Goal: Task Accomplishment & Management: Manage account settings

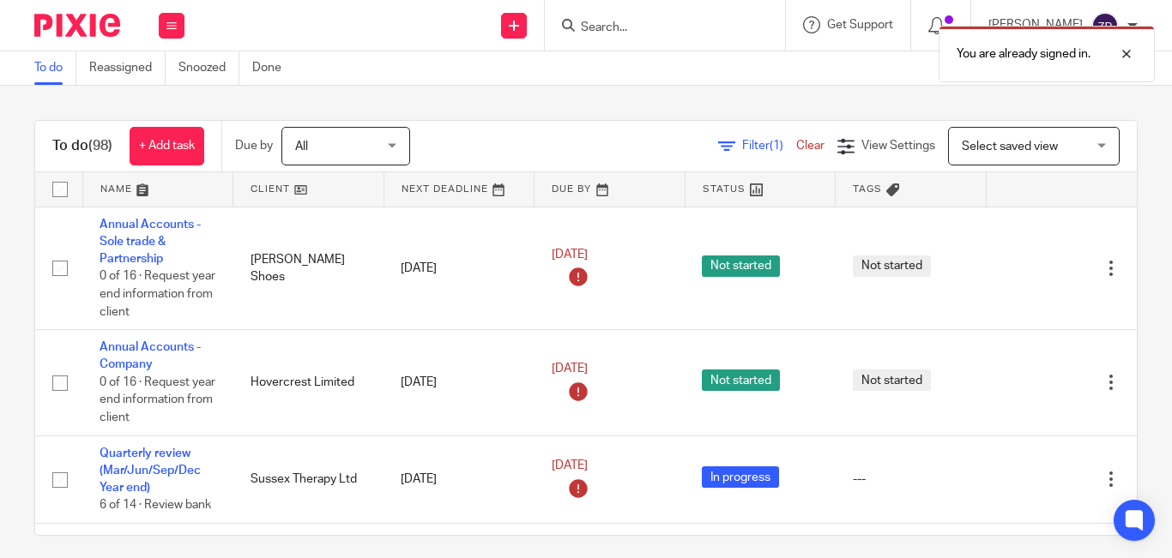
click at [524, 142] on div "Filter (1) Clear View Settings View Settings (1) Filters Clear Save Manage save…" at bounding box center [788, 146] width 697 height 39
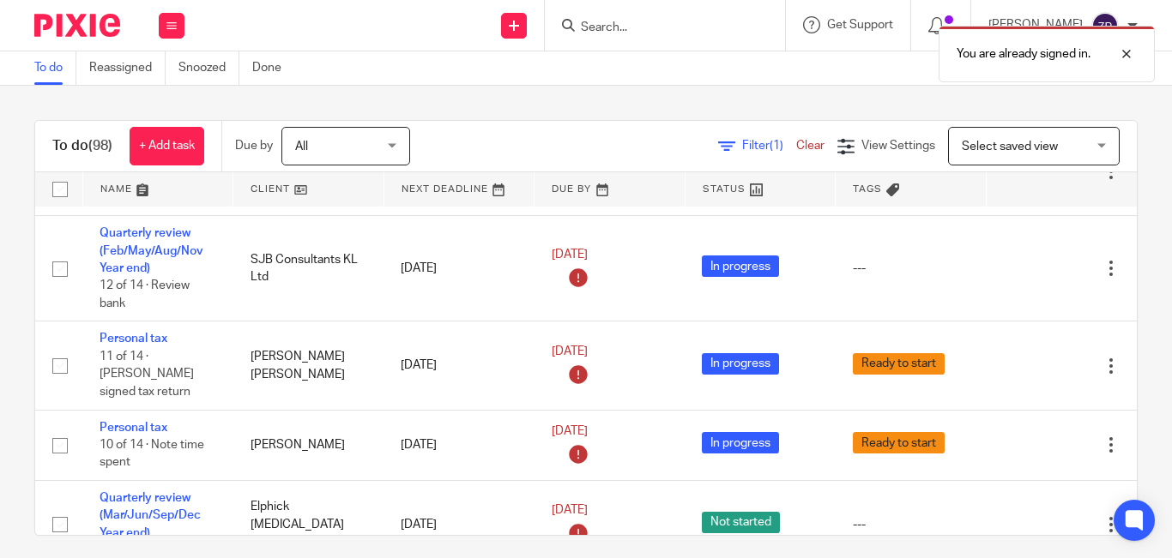
scroll to position [2626, 0]
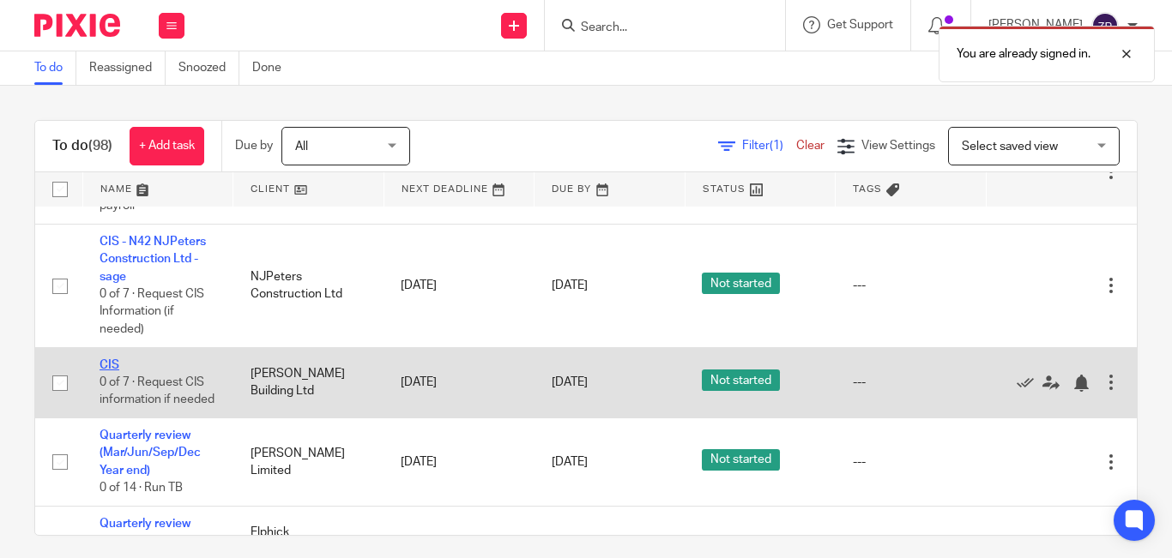
click at [113, 359] on link "CIS" at bounding box center [110, 365] width 20 height 12
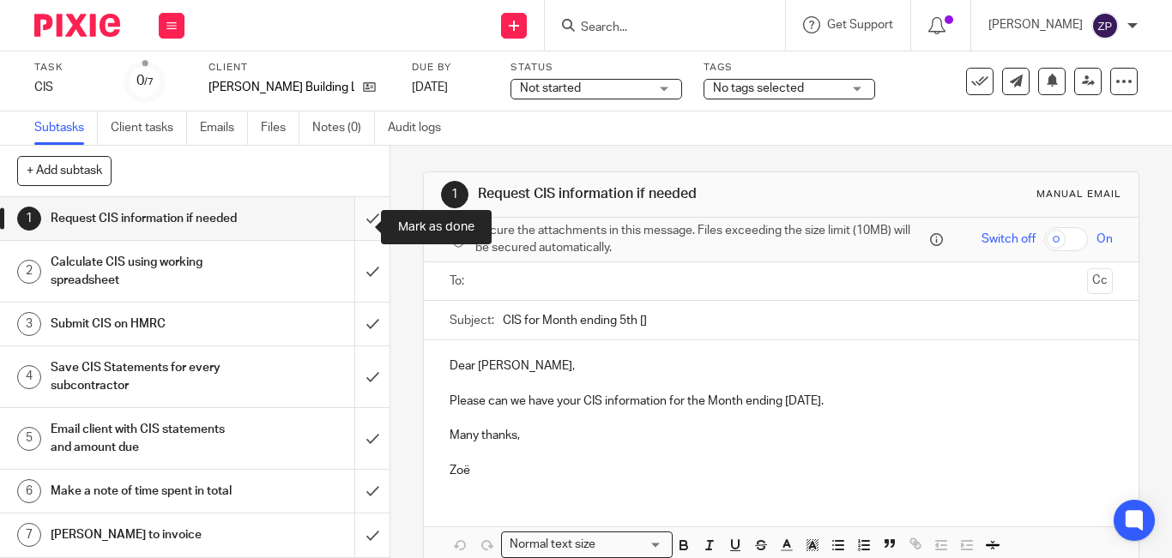
click at [359, 227] on input "submit" at bounding box center [194, 218] width 389 height 43
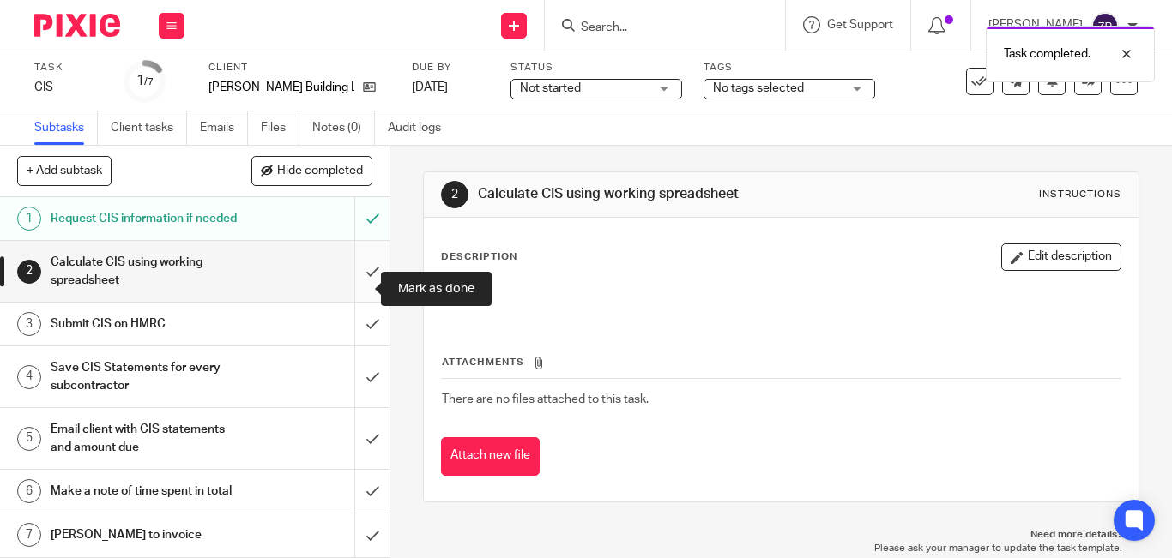
click at [354, 297] on input "submit" at bounding box center [194, 271] width 389 height 61
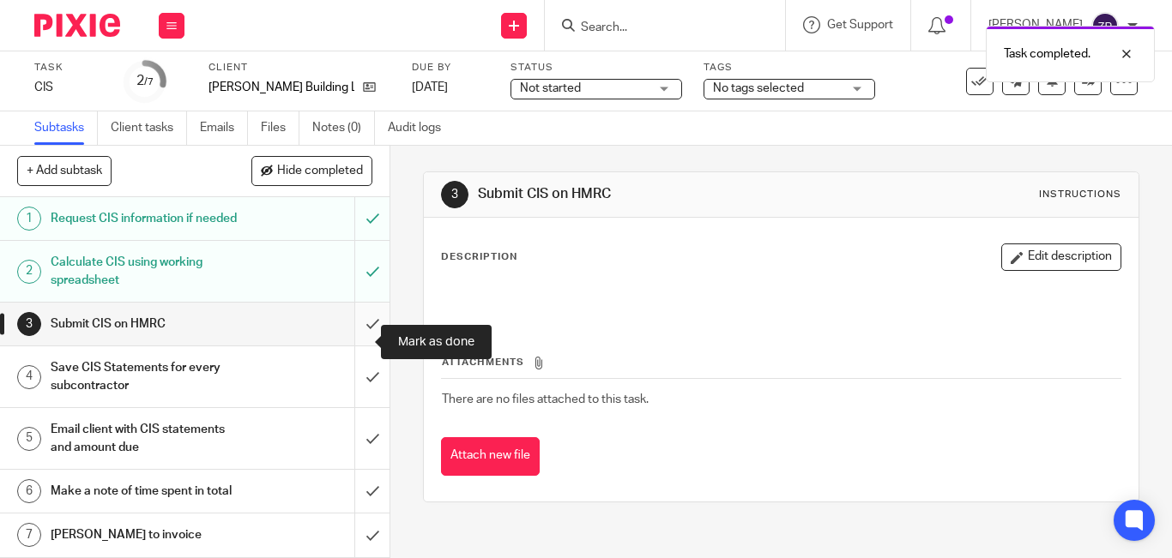
click at [353, 339] on input "submit" at bounding box center [194, 324] width 389 height 43
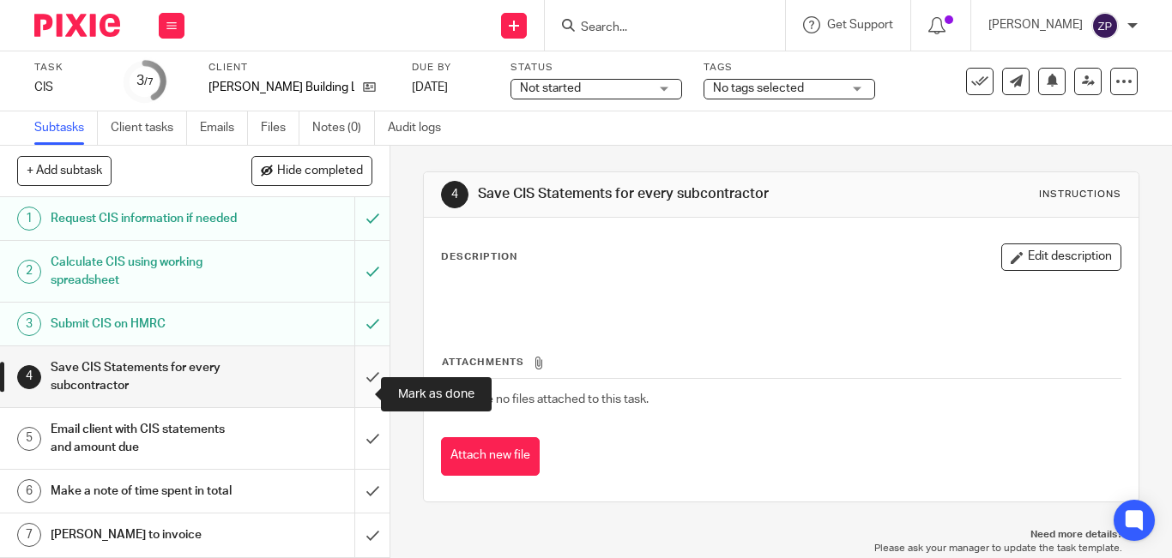
click at [348, 398] on input "submit" at bounding box center [194, 377] width 389 height 61
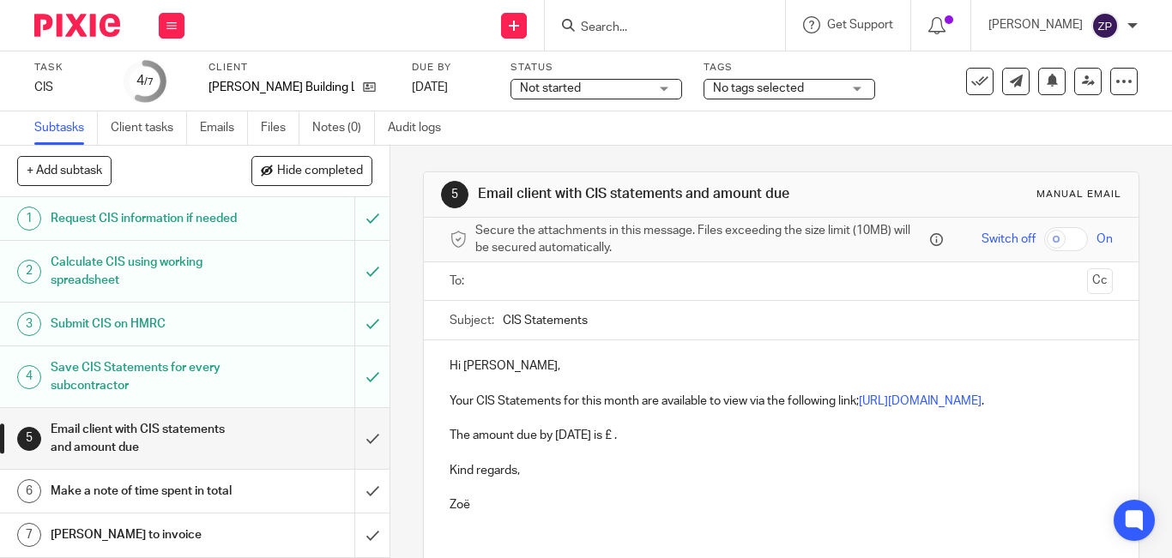
scroll to position [34, 0]
click at [349, 423] on input "submit" at bounding box center [194, 438] width 389 height 61
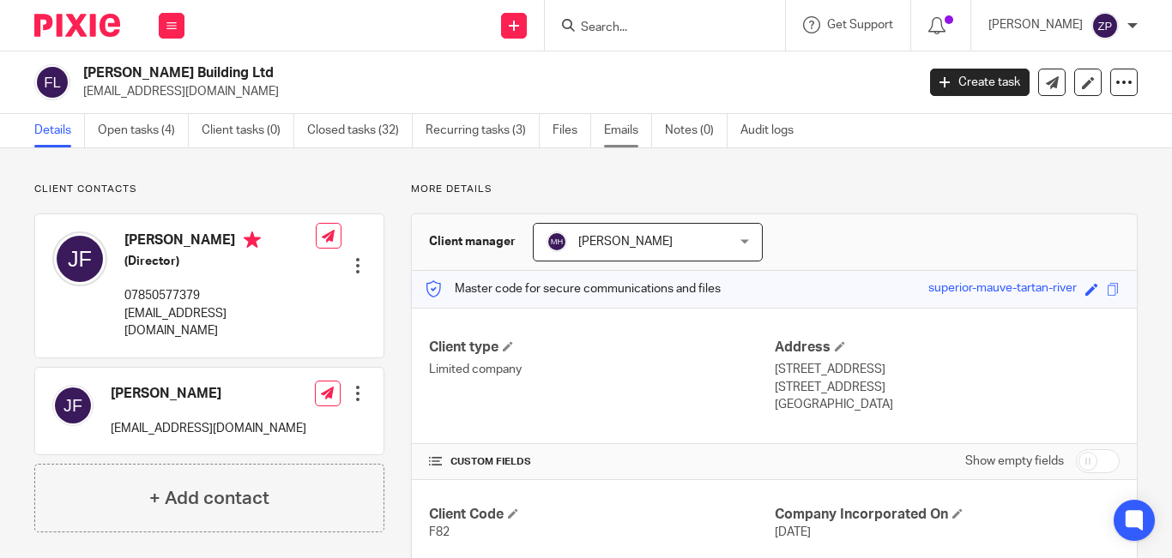
click at [616, 140] on link "Emails" at bounding box center [628, 130] width 48 height 33
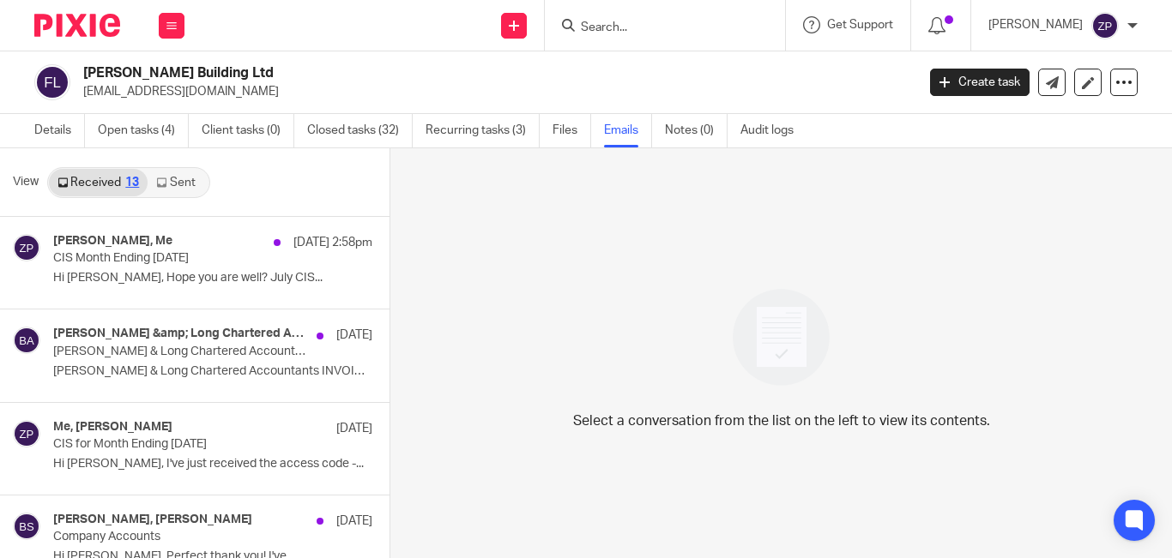
click at [184, 181] on link "Sent" at bounding box center [178, 182] width 60 height 27
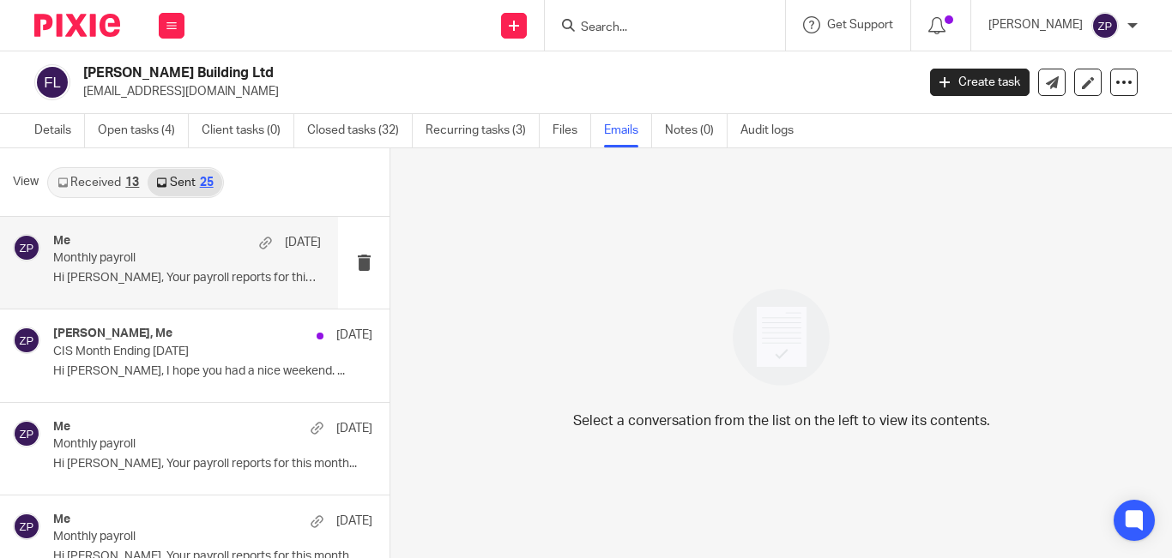
scroll to position [86, 0]
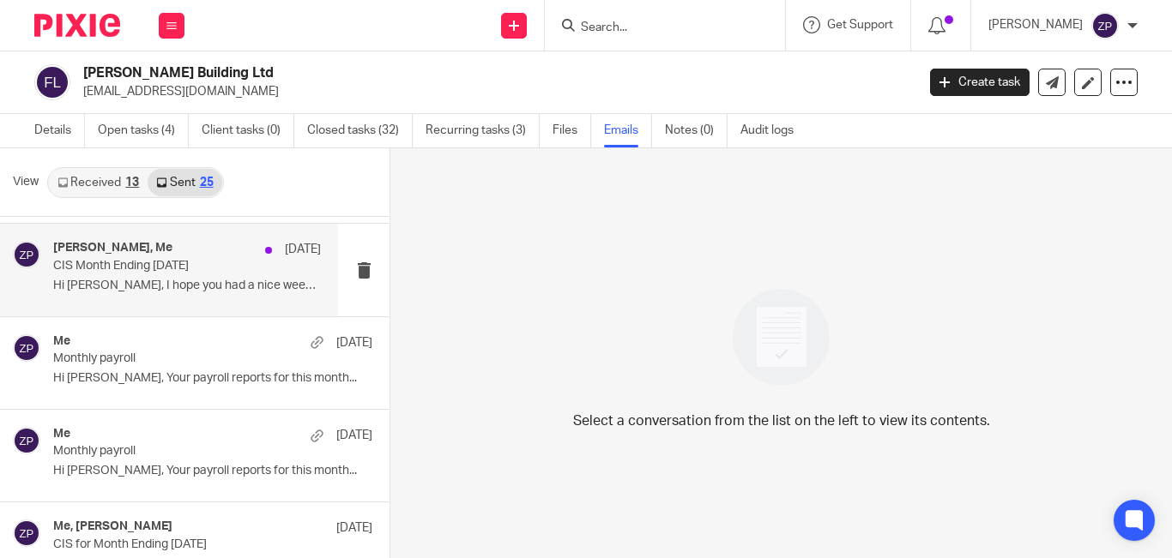
click at [145, 287] on p "Hi Joe, I hope you had a nice weekend. ..." at bounding box center [187, 286] width 268 height 15
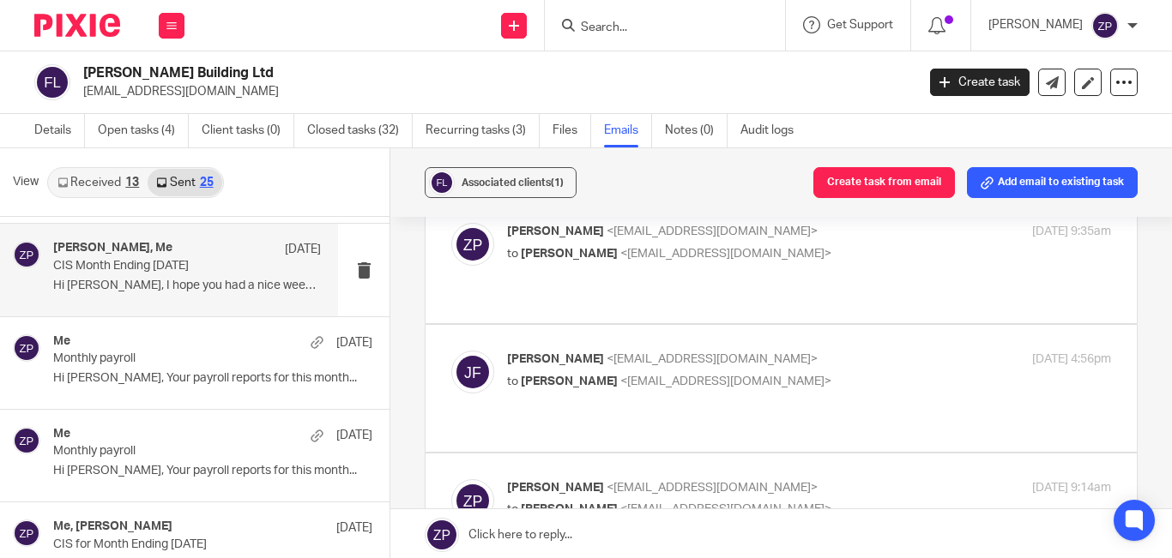
scroll to position [0, 0]
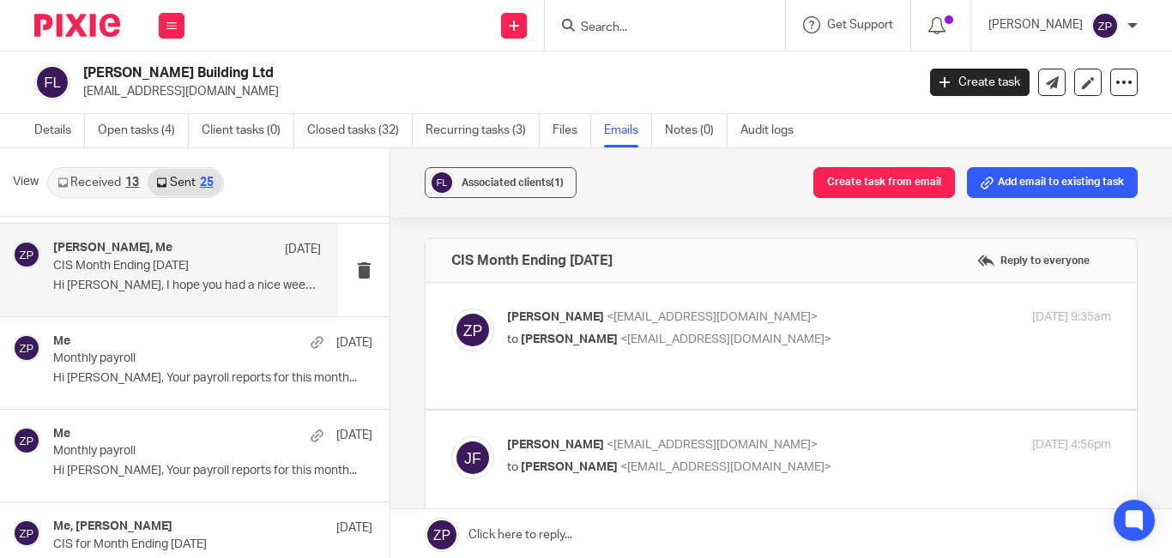
click at [847, 287] on label at bounding box center [781, 346] width 711 height 126
click at [451, 308] on input "checkbox" at bounding box center [450, 308] width 1 height 1
checkbox input "true"
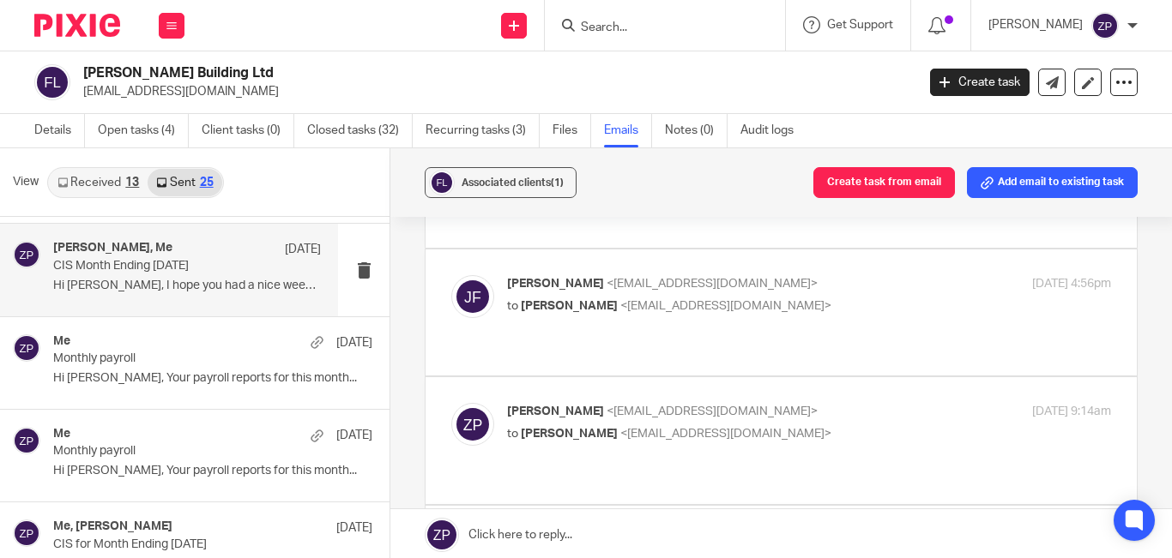
scroll to position [601, 0]
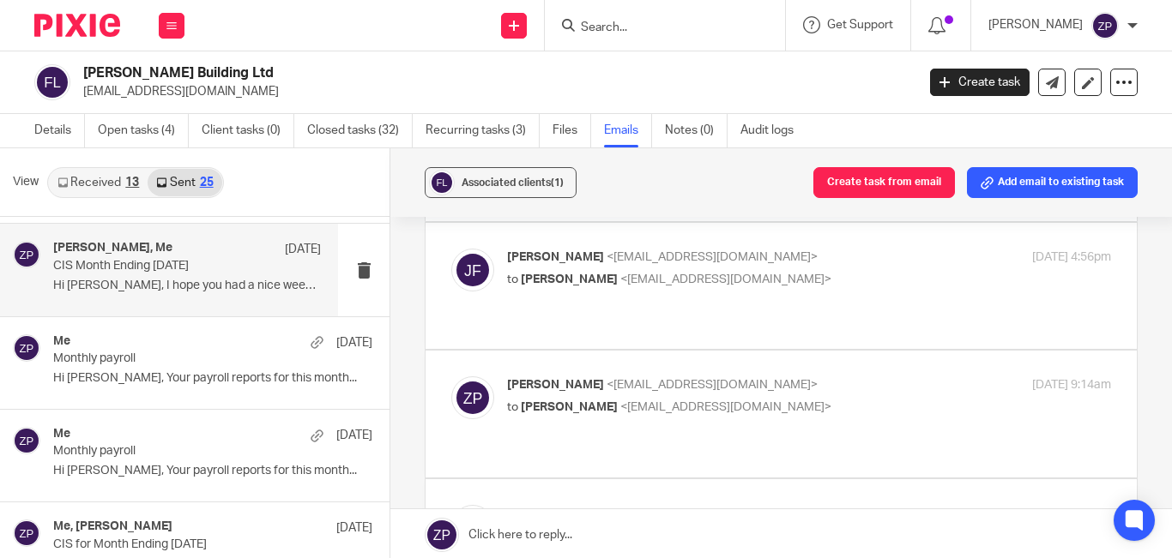
click at [818, 377] on p "Zoe Payne <zoe@boldenandlong.co.uk>" at bounding box center [708, 386] width 402 height 18
checkbox input "true"
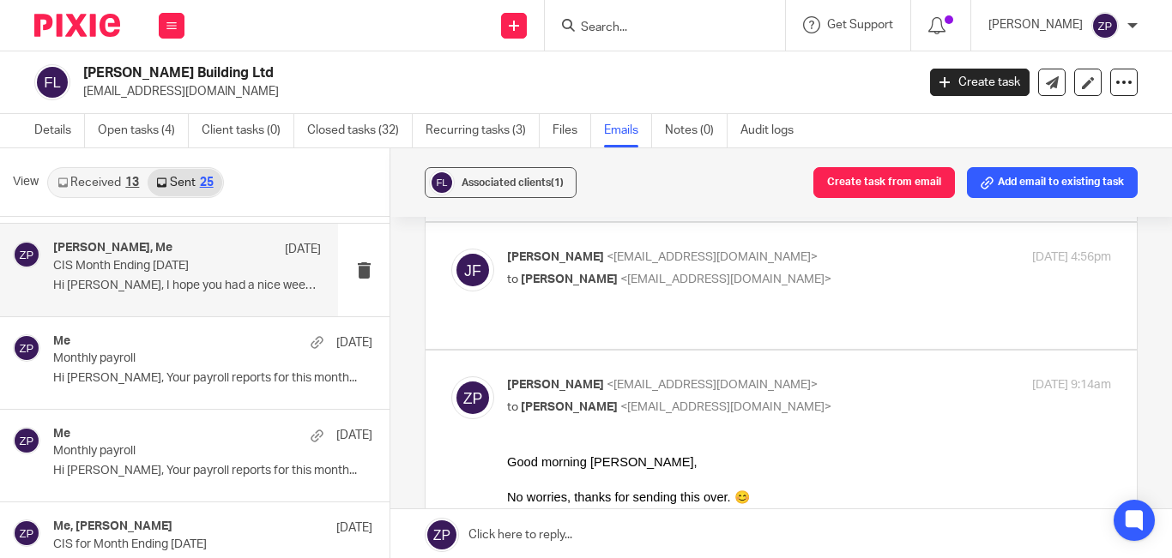
scroll to position [772, 0]
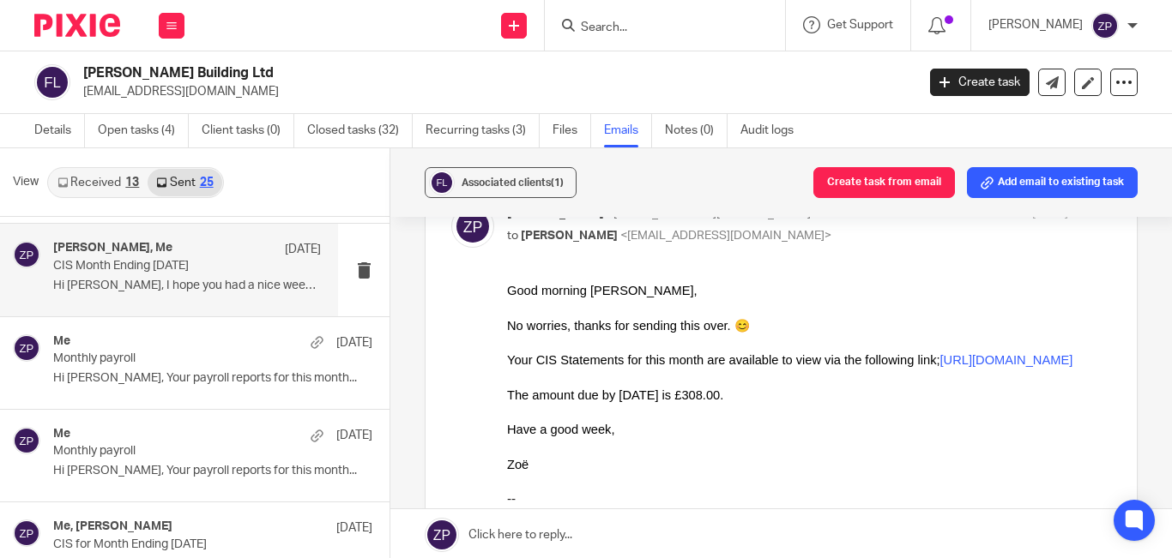
drag, startPoint x: 633, startPoint y: 495, endPoint x: 625, endPoint y: 493, distance: 8.7
click at [633, 491] on div at bounding box center [809, 482] width 604 height 17
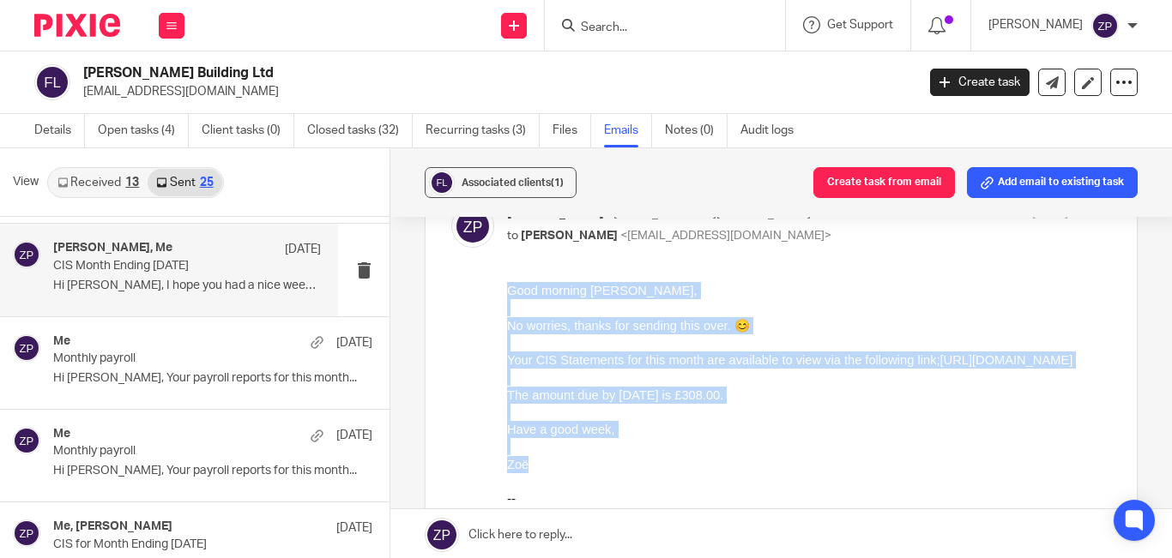
drag, startPoint x: 537, startPoint y: 482, endPoint x: 497, endPoint y: 294, distance: 192.2
click html "Good morning Joe, No worries, thanks for sending this over. 😊 Your CIS Statemen…"
copy div "Good morning Joe, No worries, thanks for sending this over. 😊 Your CIS Statemen…"
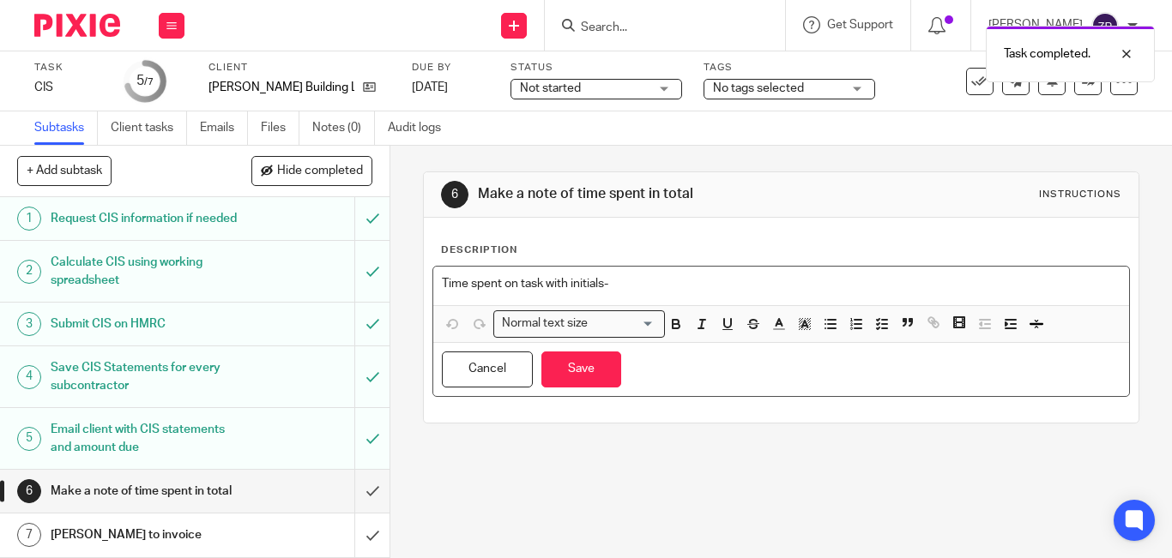
click at [628, 275] on p "Time spent on task with initials-" at bounding box center [781, 283] width 679 height 17
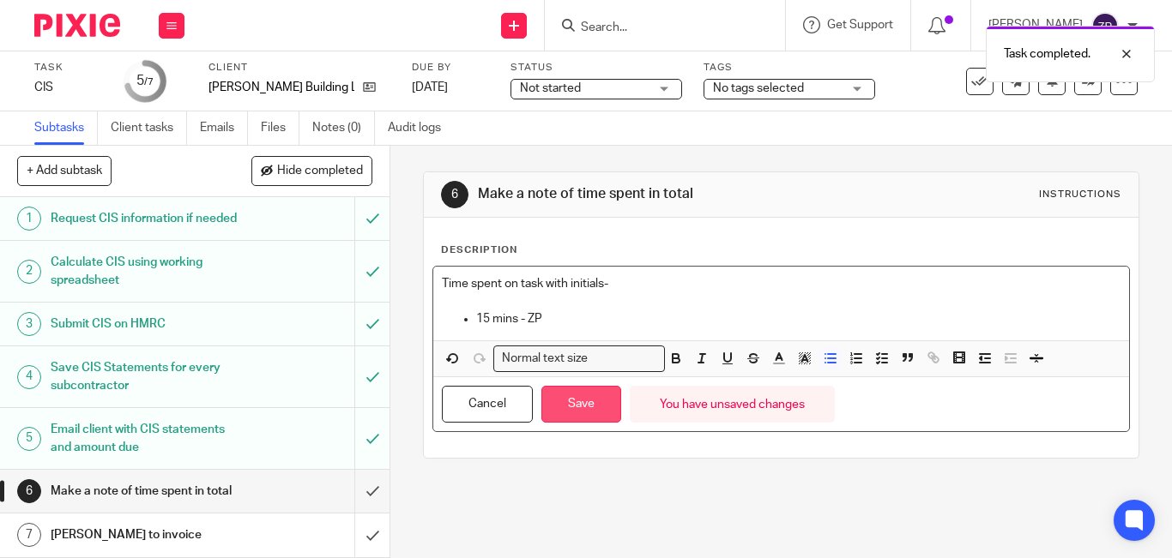
click at [557, 414] on button "Save" at bounding box center [581, 404] width 80 height 37
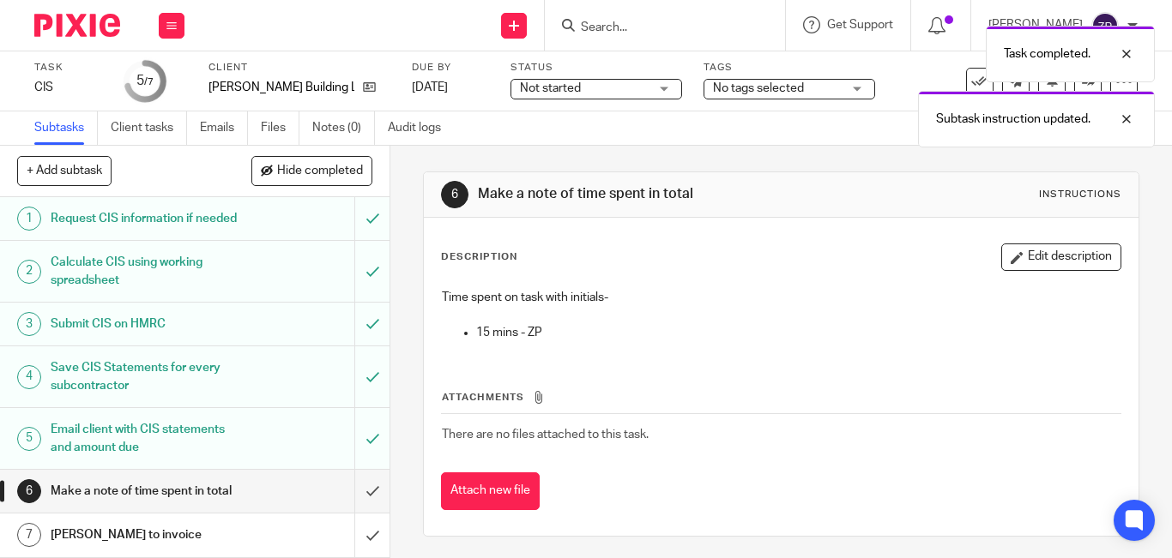
scroll to position [34, 0]
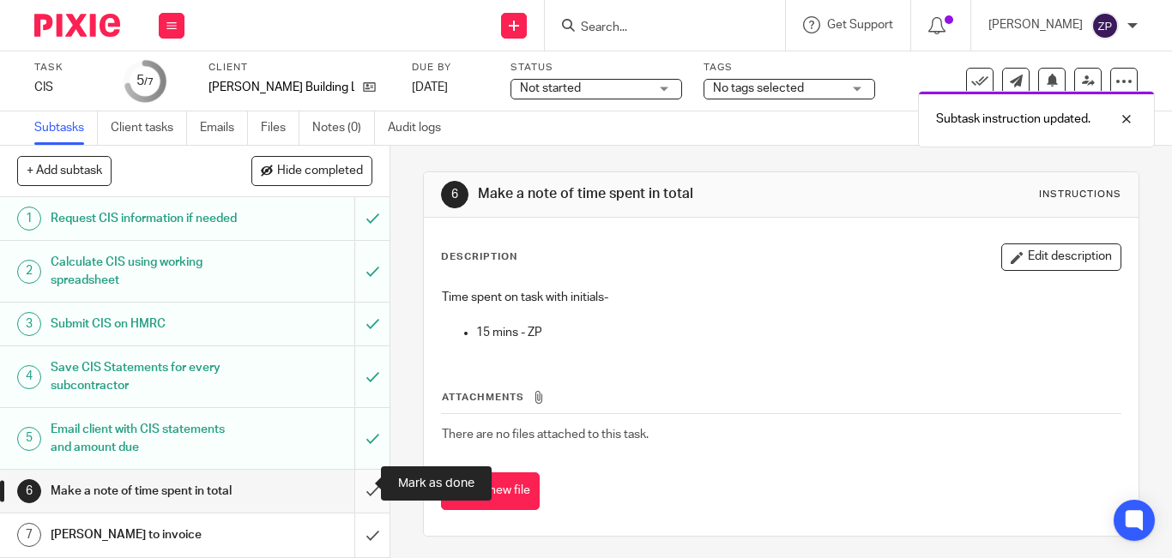
click at [353, 482] on input "submit" at bounding box center [194, 491] width 389 height 43
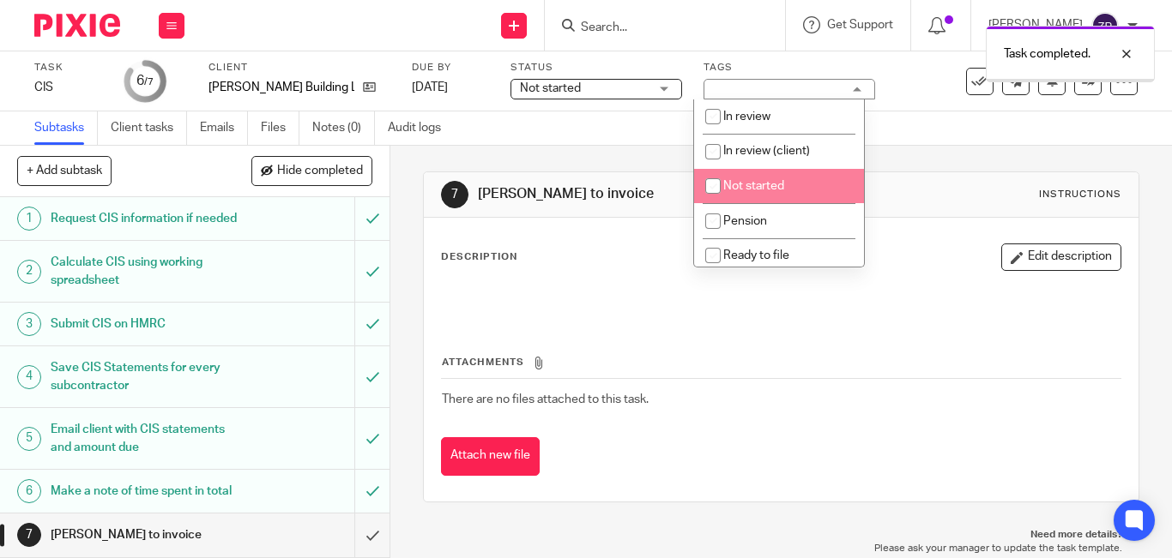
scroll to position [285, 0]
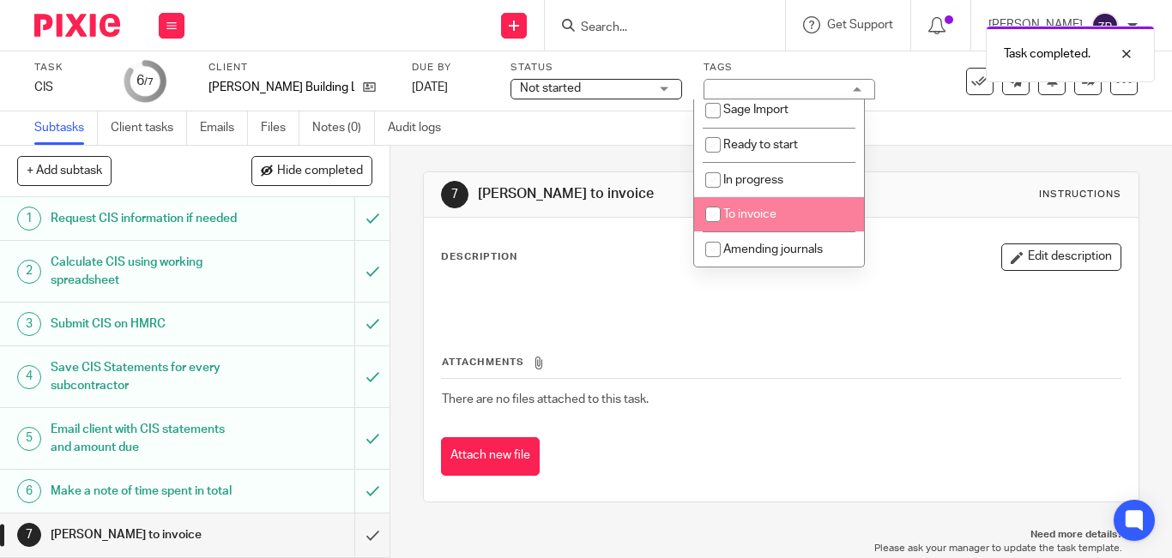
click at [777, 206] on li "To invoice" at bounding box center [779, 214] width 170 height 35
checkbox input "true"
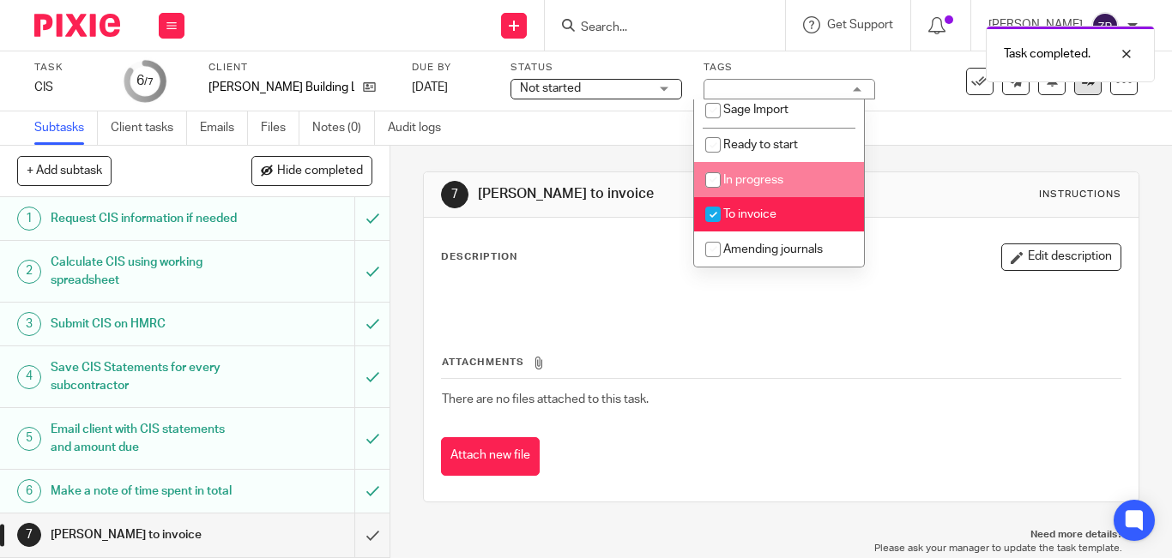
click at [1074, 89] on link at bounding box center [1087, 81] width 27 height 27
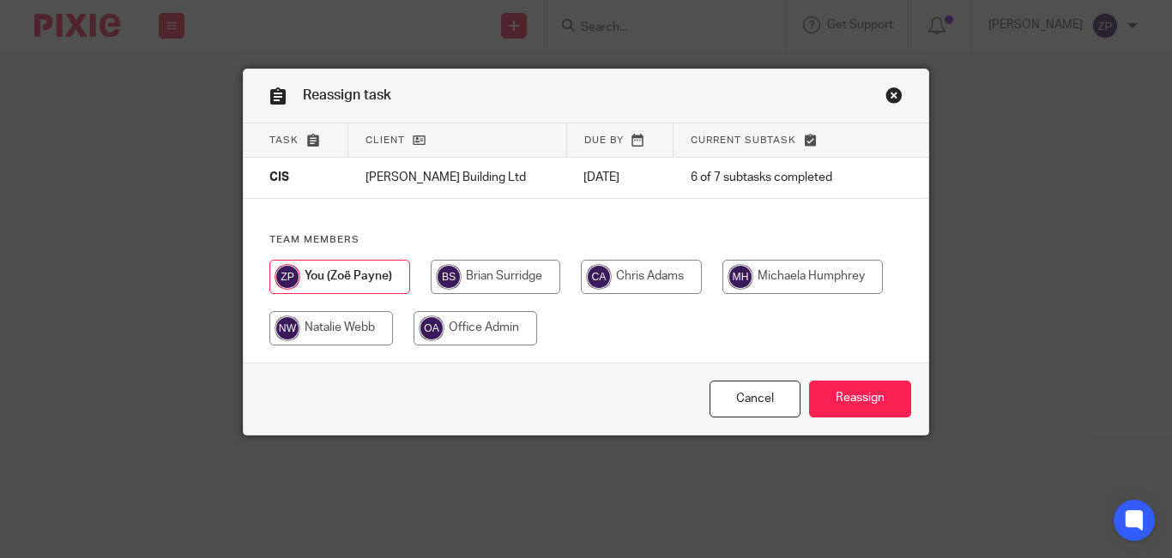
click at [523, 275] on input "radio" at bounding box center [496, 277] width 130 height 34
radio input "true"
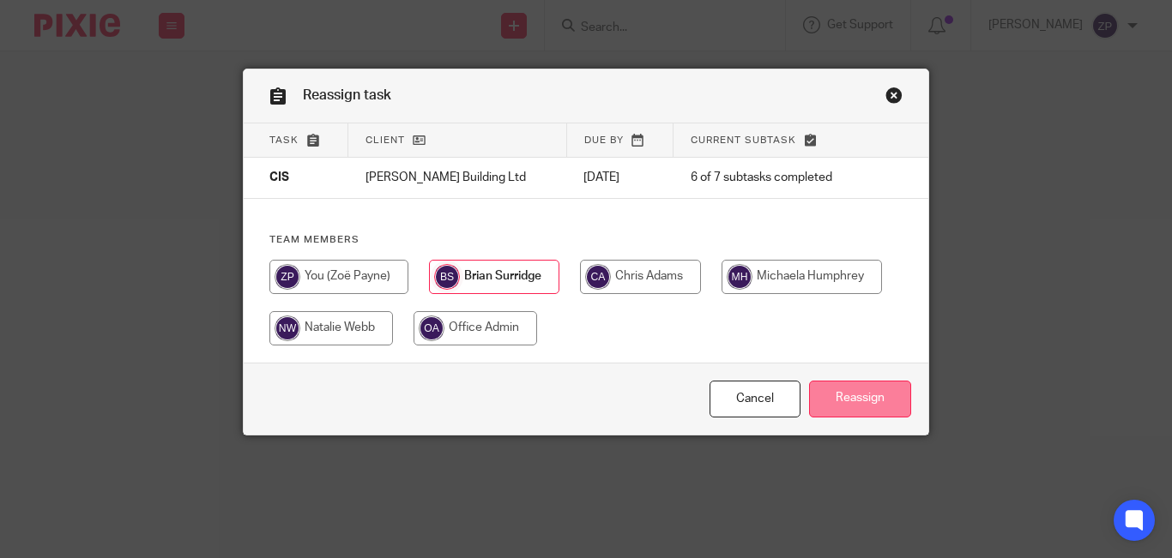
click at [862, 403] on input "Reassign" at bounding box center [860, 399] width 102 height 37
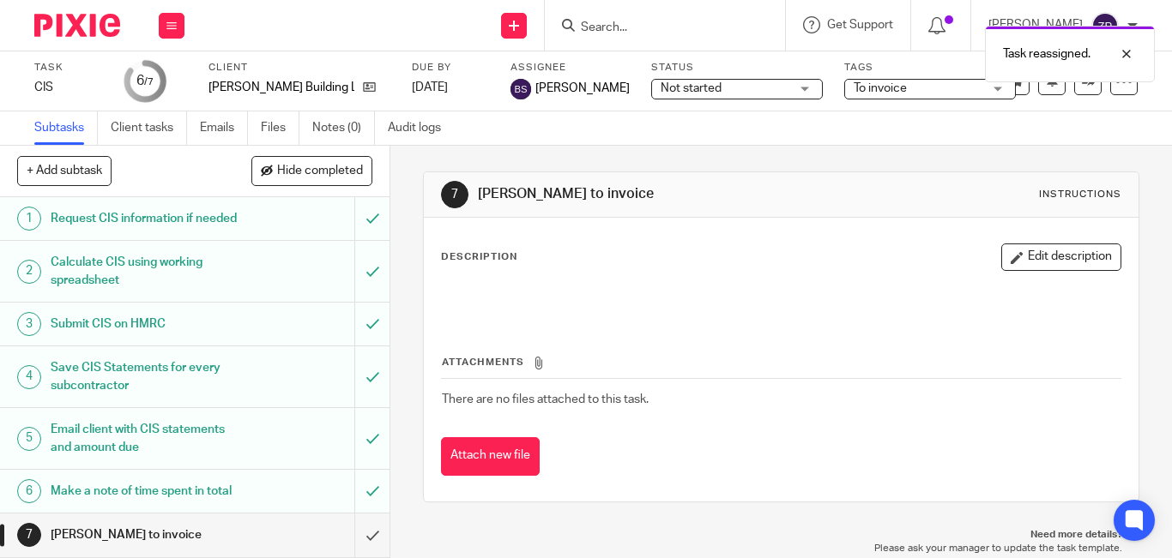
click at [70, 25] on img at bounding box center [77, 25] width 86 height 23
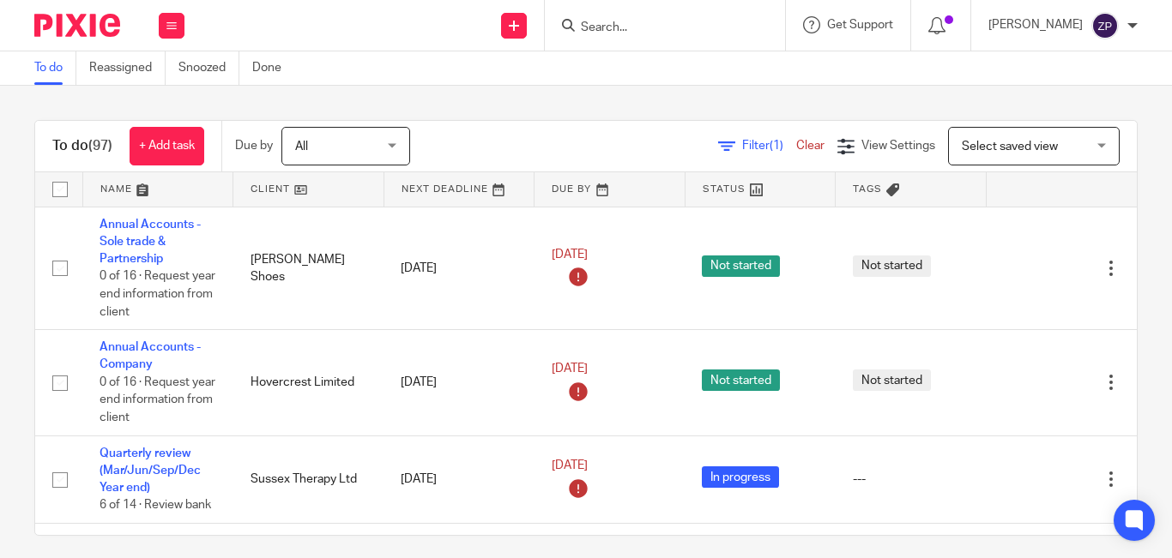
click at [550, 138] on div "Filter (1) Clear View Settings View Settings (1) Filters Clear Save Manage save…" at bounding box center [788, 146] width 697 height 39
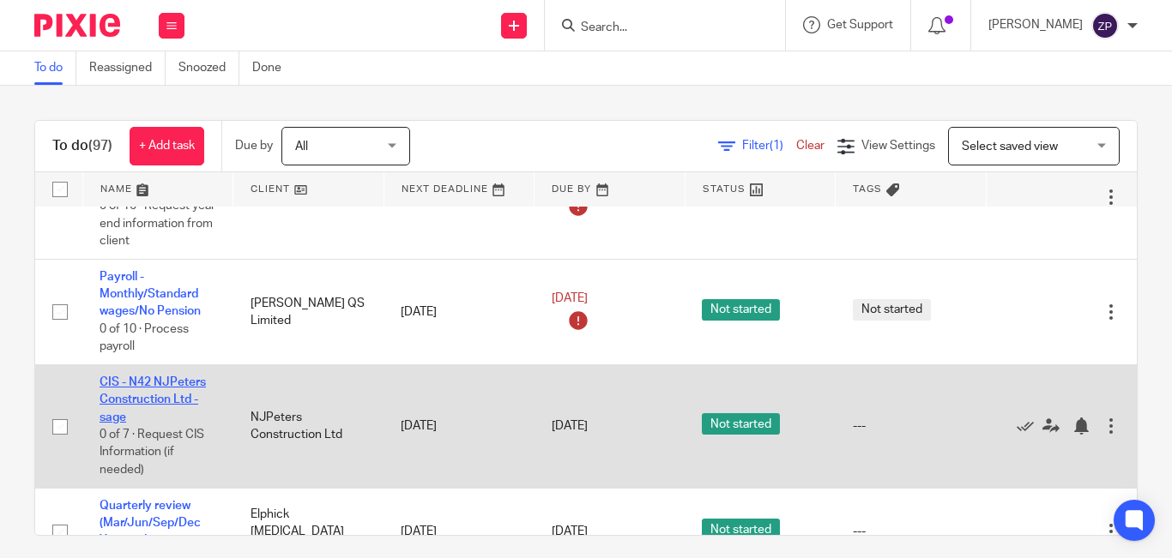
click at [139, 377] on link "CIS - N42 NJPeters Construction Ltd - sage" at bounding box center [153, 400] width 106 height 47
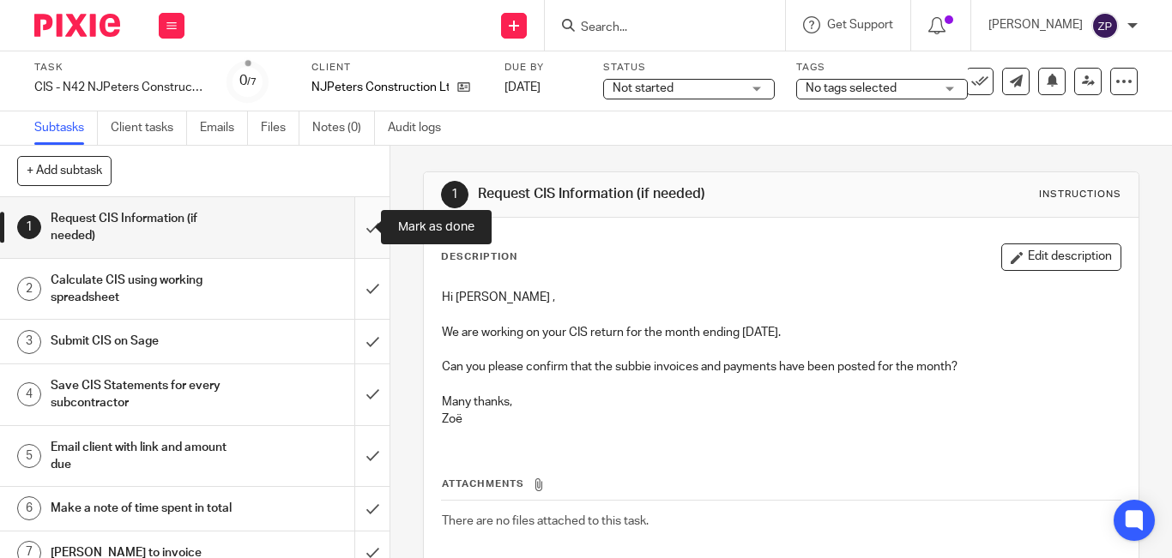
click at [349, 232] on input "submit" at bounding box center [194, 227] width 389 height 61
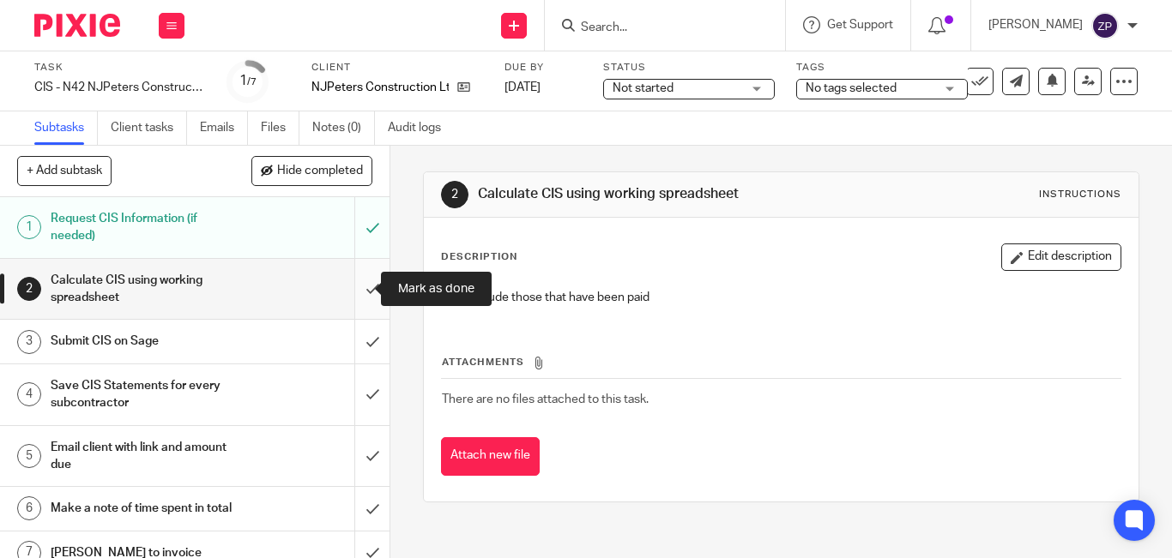
click at [353, 293] on input "submit" at bounding box center [194, 289] width 389 height 61
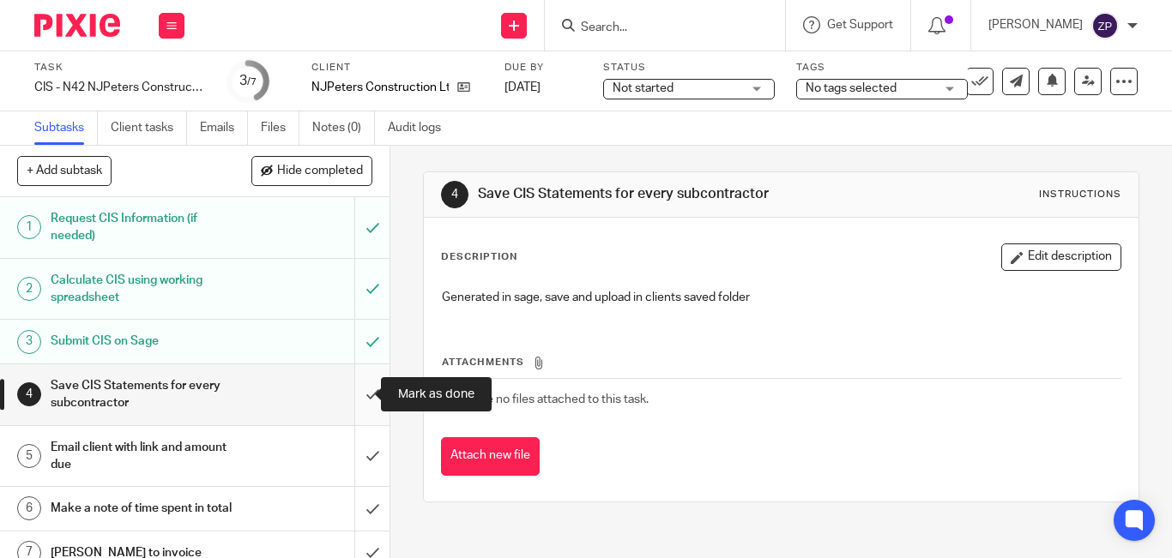
click at [351, 394] on input "submit" at bounding box center [194, 395] width 389 height 61
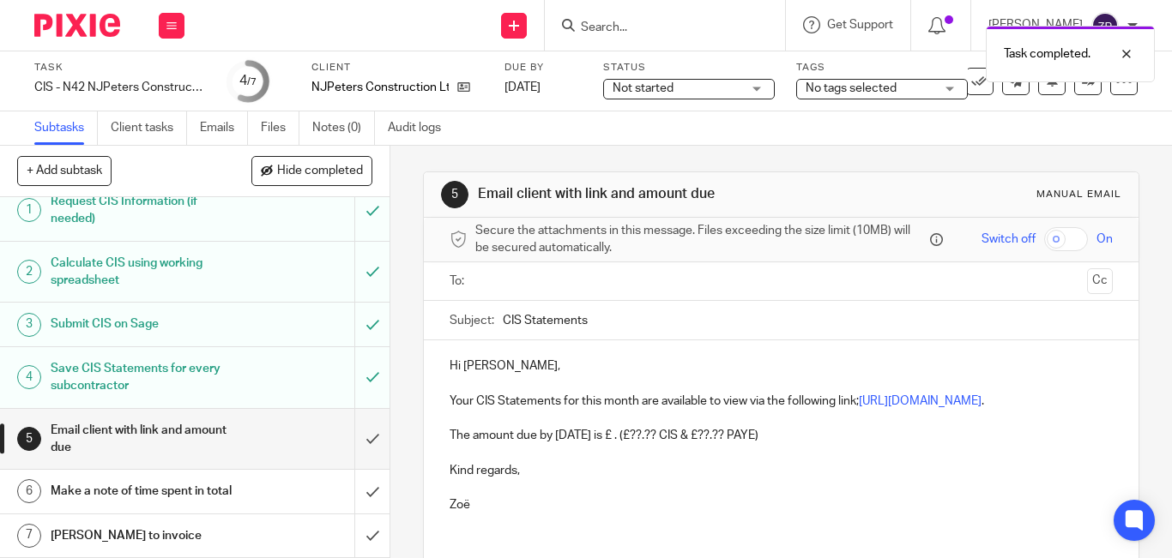
scroll to position [34, 0]
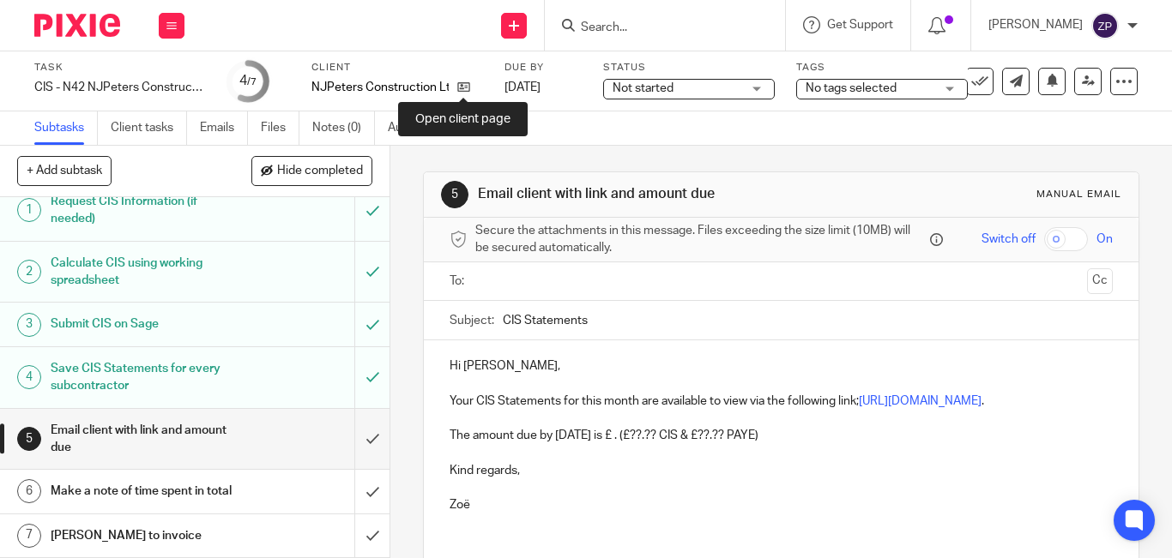
drag, startPoint x: 466, startPoint y: 88, endPoint x: 467, endPoint y: 96, distance: 8.6
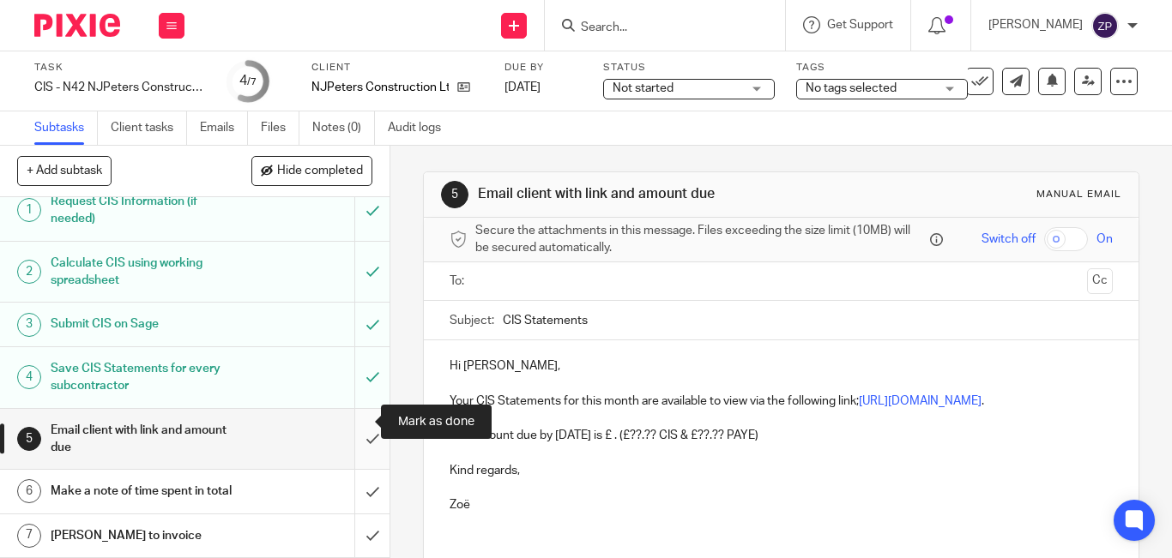
click at [359, 418] on input "submit" at bounding box center [194, 439] width 389 height 61
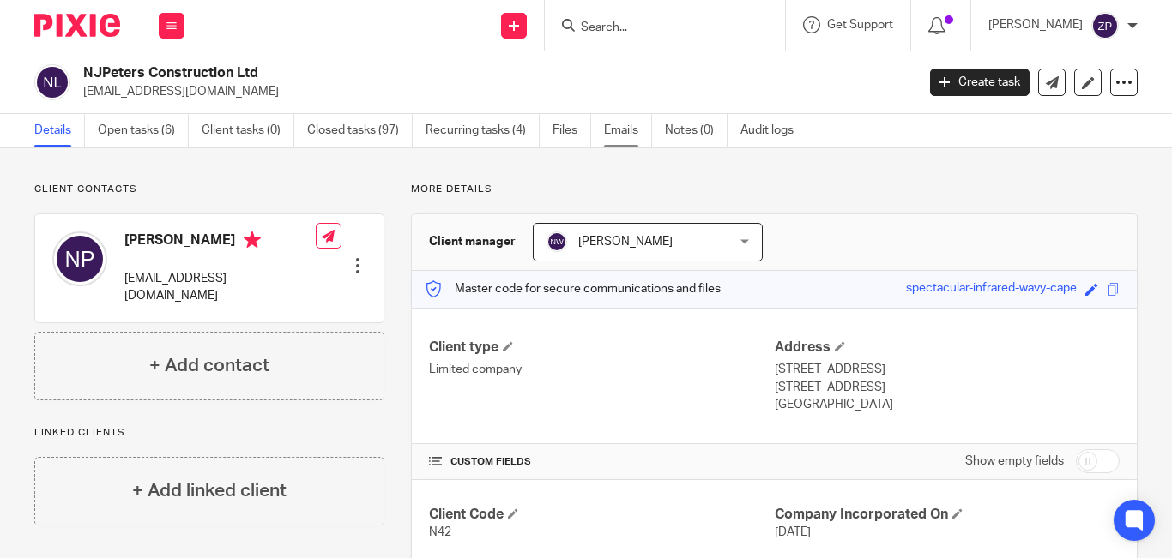
click at [643, 127] on link "Emails" at bounding box center [628, 130] width 48 height 33
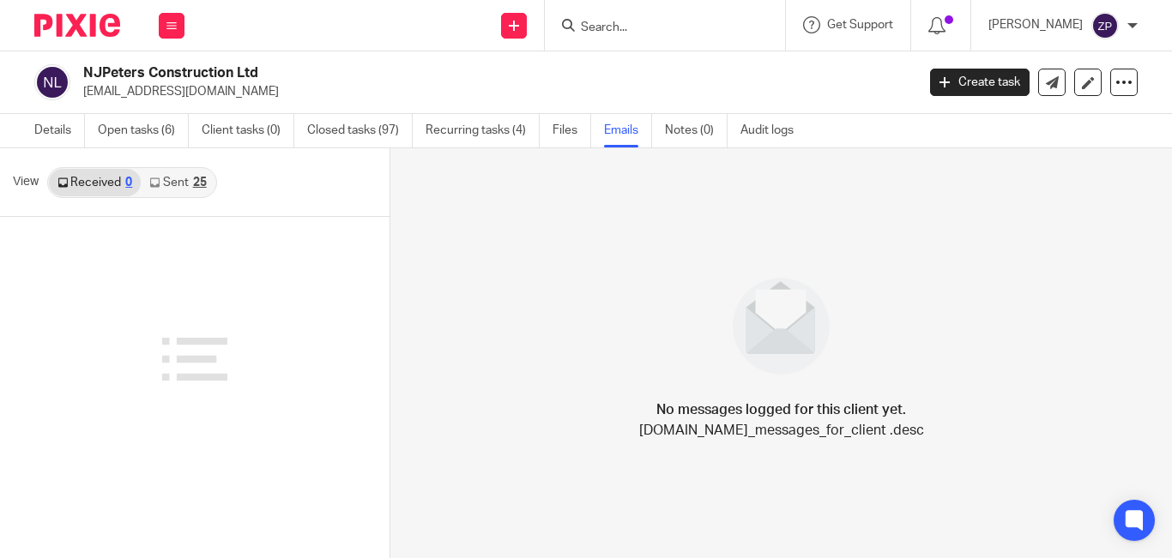
click at [166, 185] on link "Sent 25" at bounding box center [178, 182] width 74 height 27
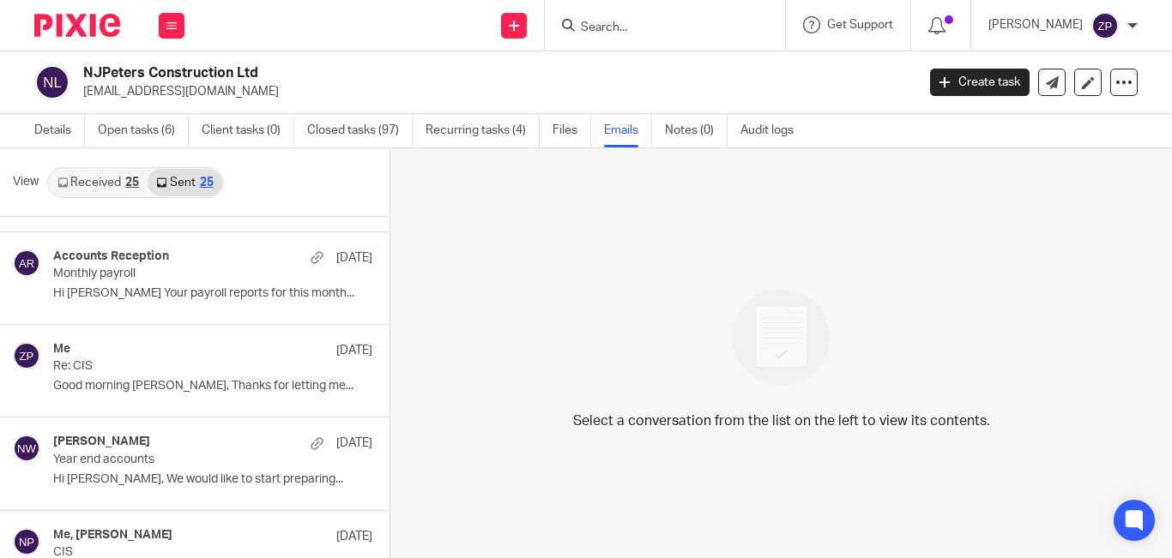
scroll to position [172, 0]
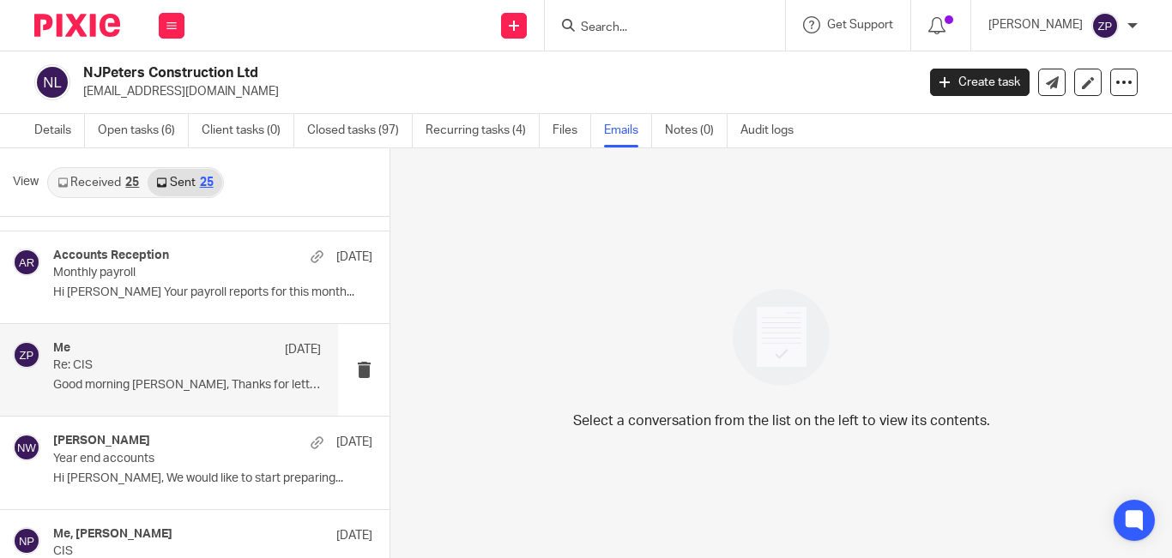
click at [140, 388] on p "Good morning Nick, Thanks for letting me..." at bounding box center [187, 385] width 268 height 15
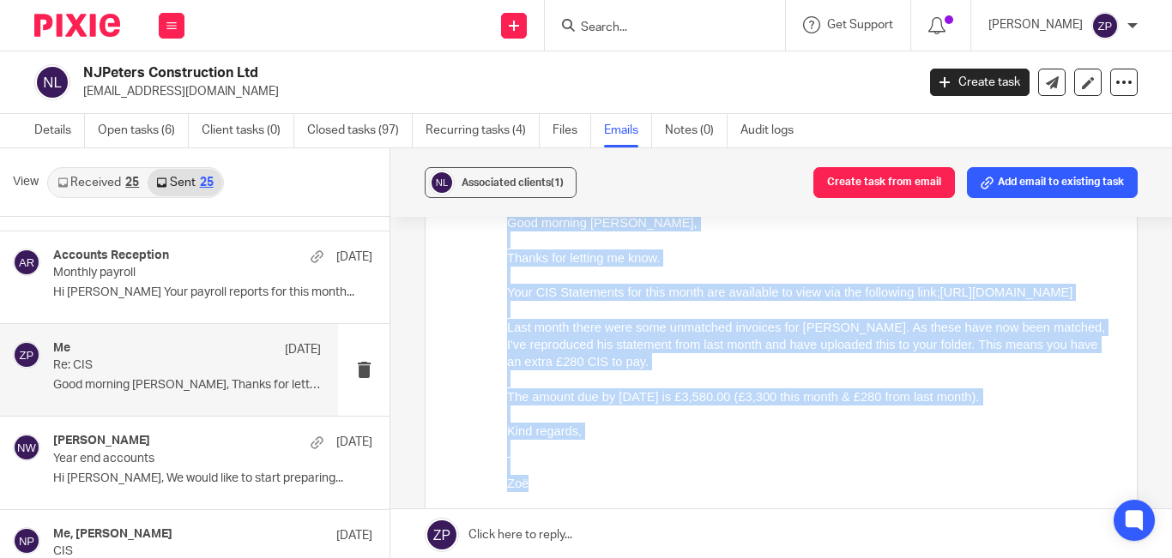
drag, startPoint x: 538, startPoint y: 500, endPoint x: 983, endPoint y: 444, distance: 448.7
click html "Good morning Nick, Thanks for letting me know. Your CIS Statements for this mon…"
copy div "Good morning Nick, Thanks for letting me know. Your CIS Statements for this mon…"
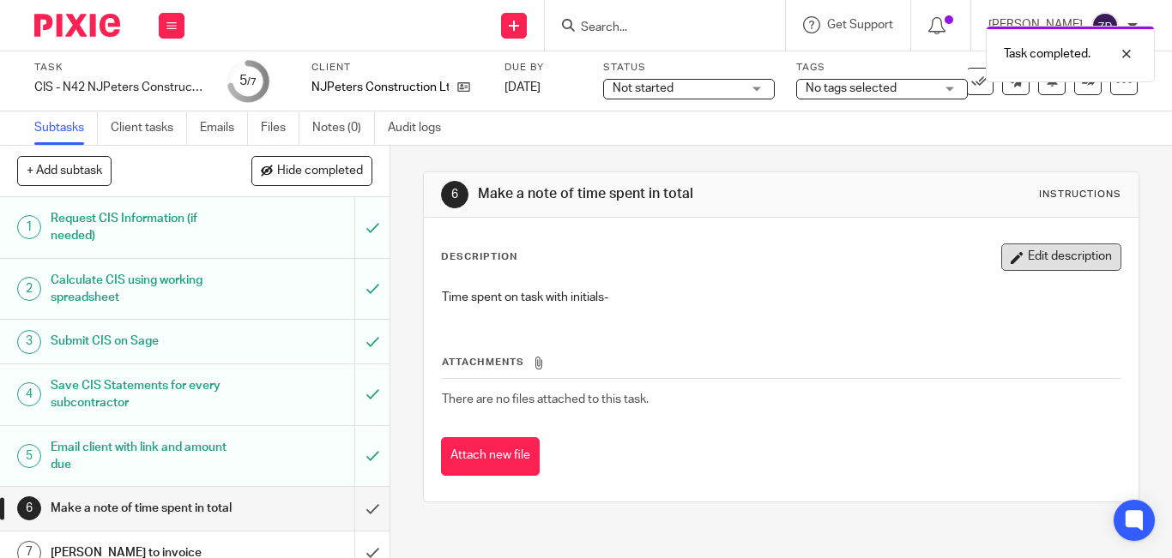
click at [1070, 256] on button "Edit description" at bounding box center [1061, 257] width 120 height 27
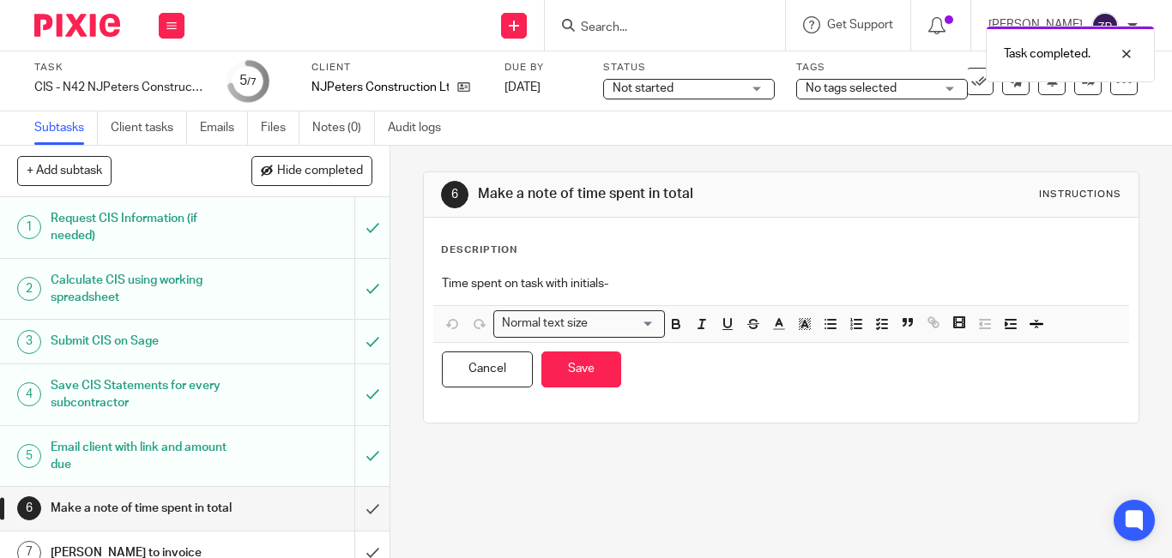
click at [680, 296] on div "Time spent on task with initials-" at bounding box center [781, 286] width 696 height 39
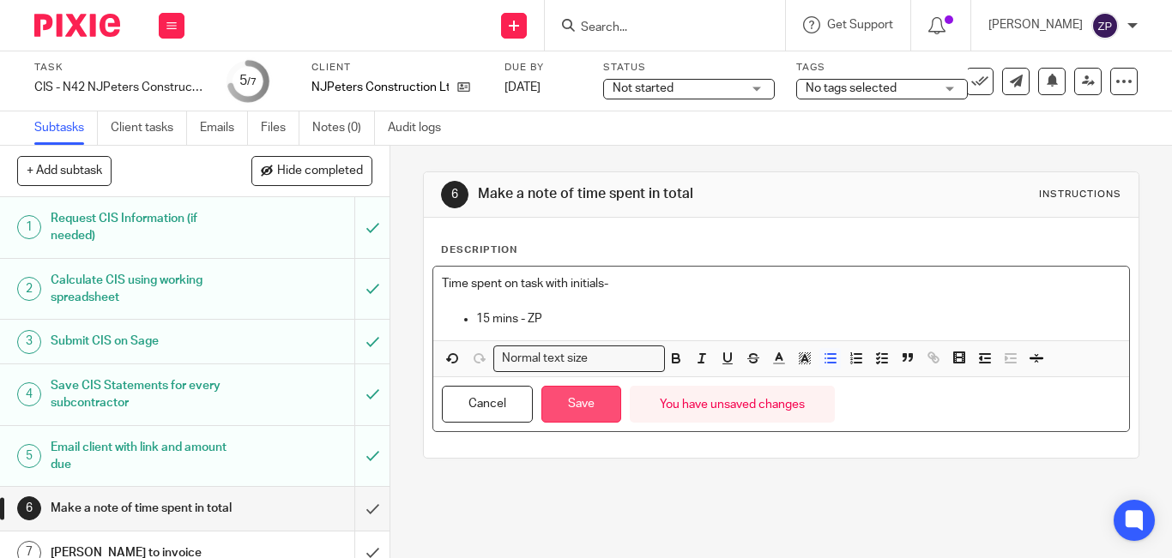
click at [582, 403] on button "Save" at bounding box center [581, 404] width 80 height 37
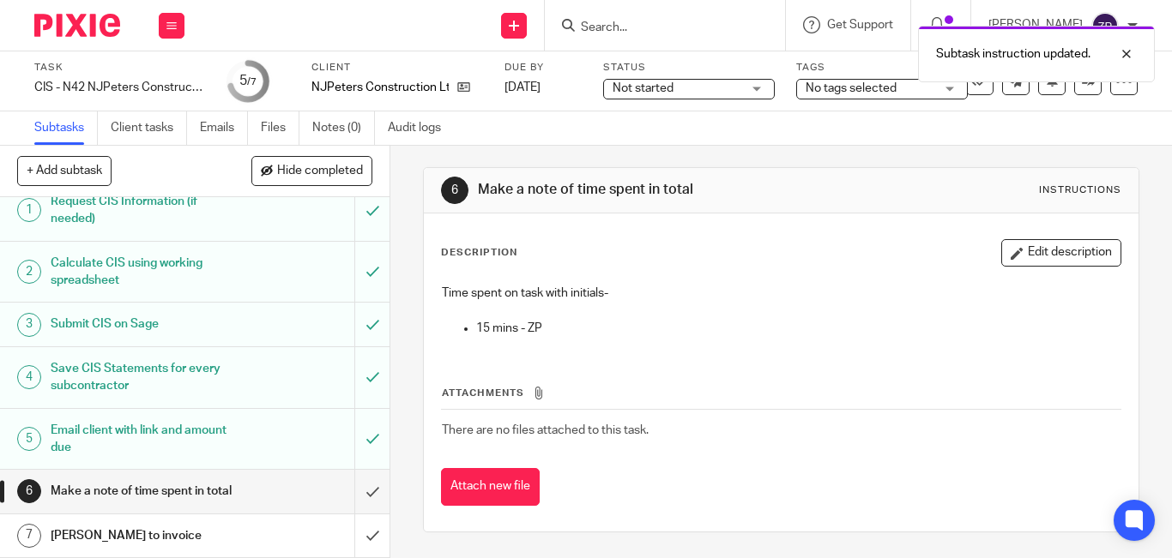
scroll to position [34, 0]
click at [350, 484] on input "submit" at bounding box center [194, 491] width 389 height 43
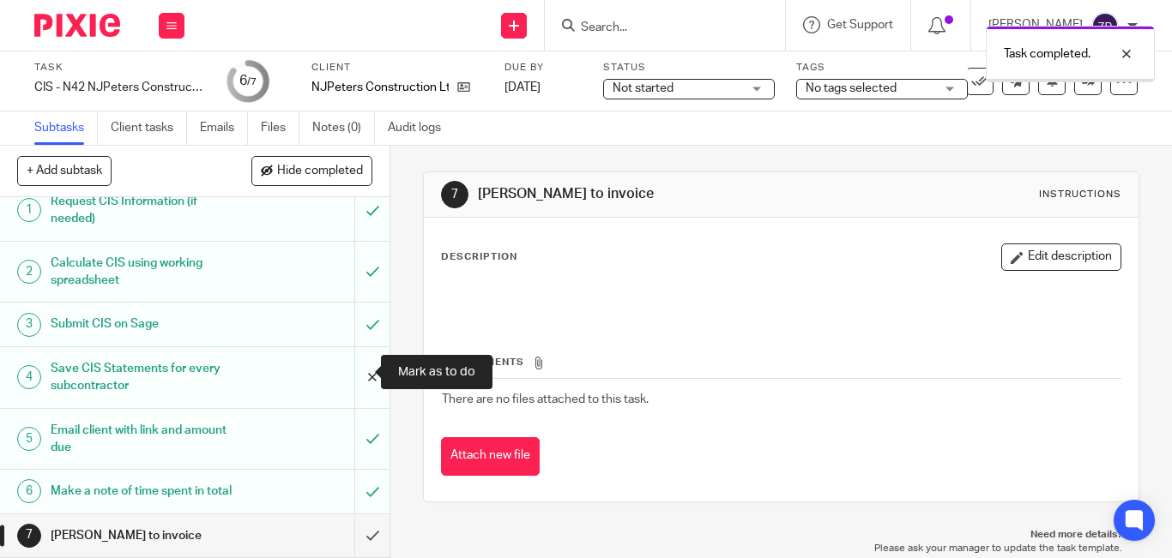
scroll to position [34, 0]
click at [886, 93] on span "No tags selected" at bounding box center [851, 88] width 91 height 12
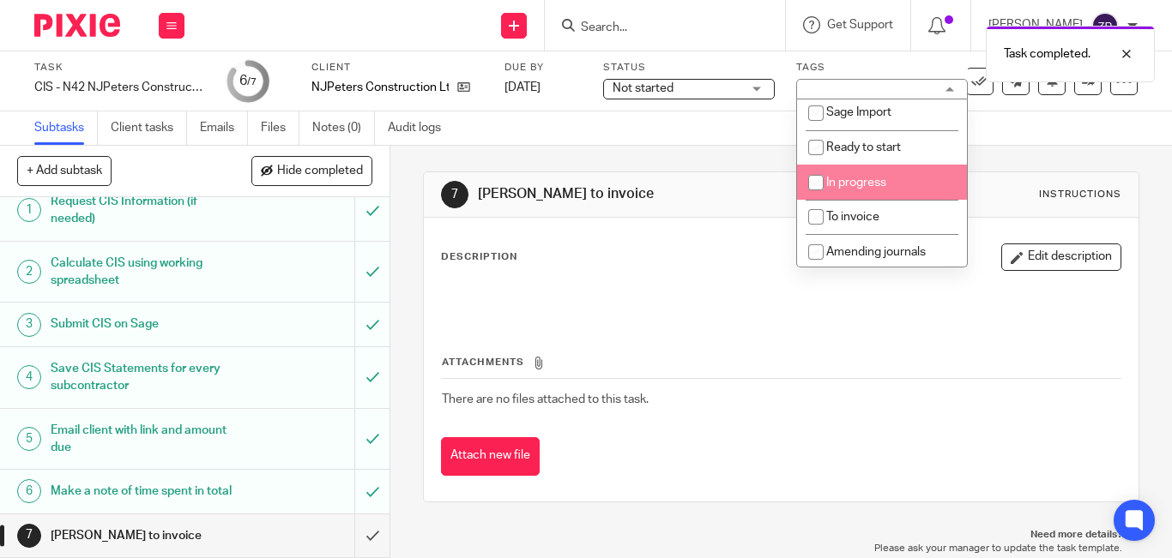
scroll to position [285, 0]
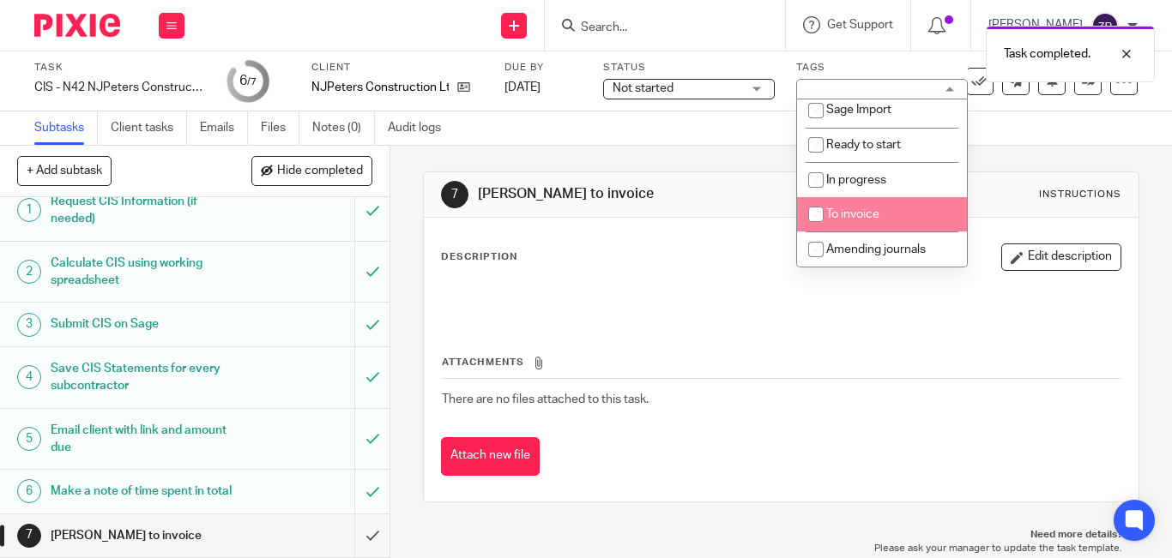
click at [858, 214] on span "To invoice" at bounding box center [852, 214] width 53 height 12
checkbox input "true"
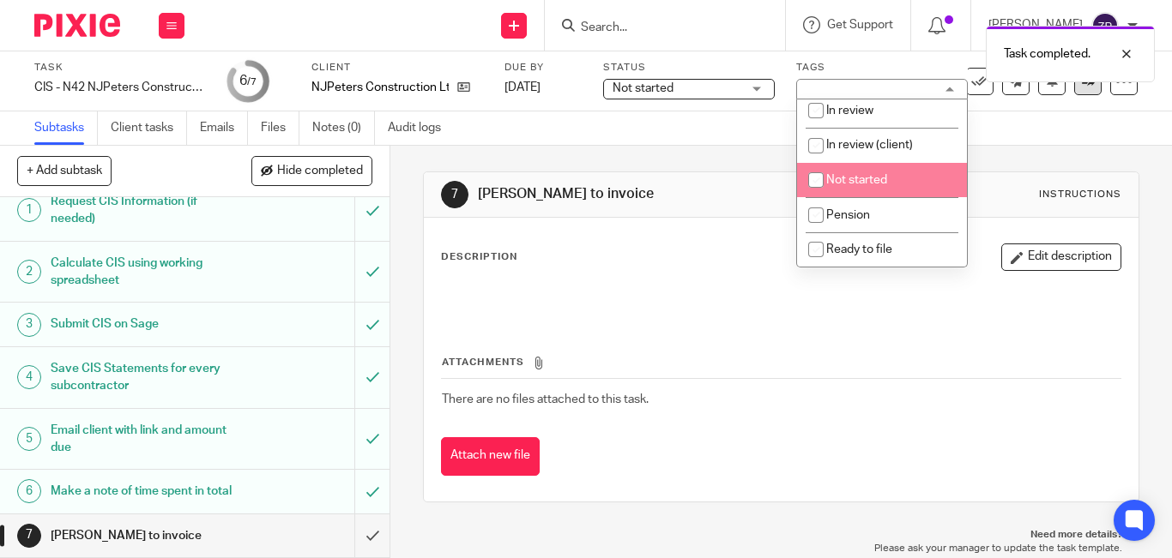
scroll to position [0, 0]
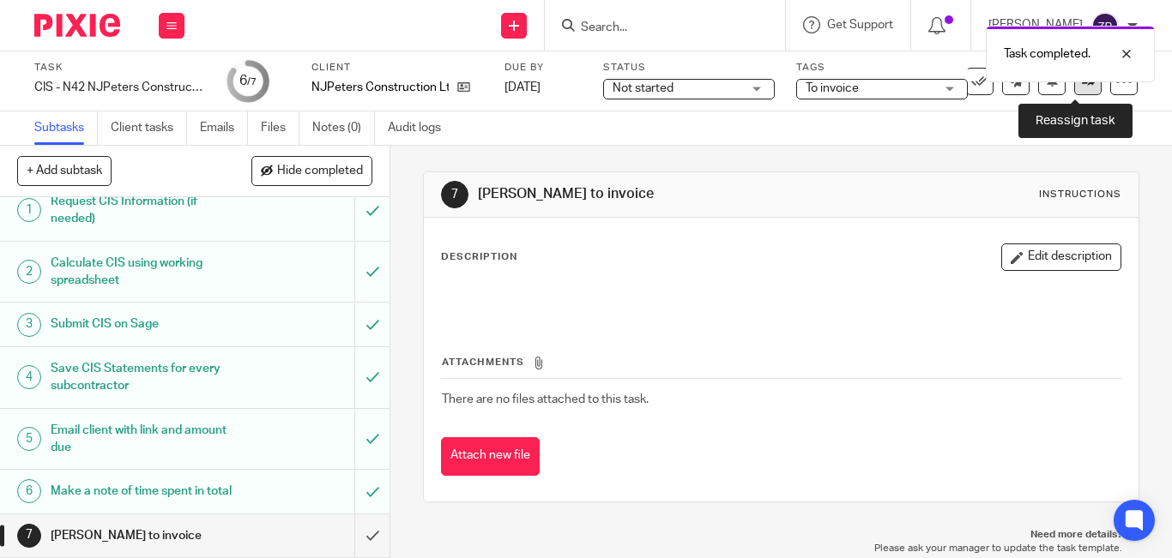
click at [1074, 93] on link at bounding box center [1087, 81] width 27 height 27
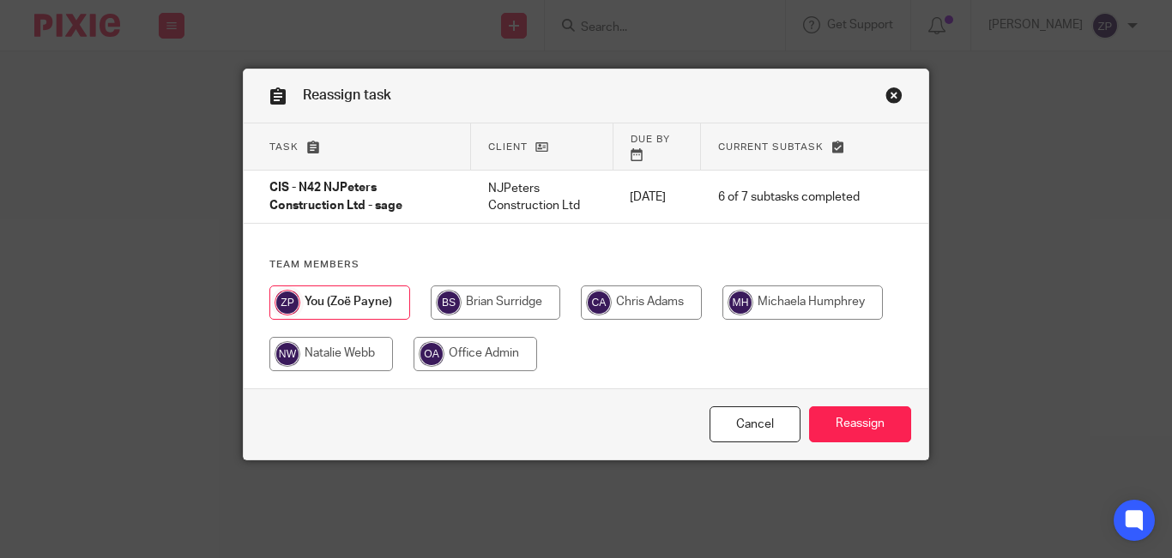
click at [462, 287] on input "radio" at bounding box center [496, 303] width 130 height 34
radio input "true"
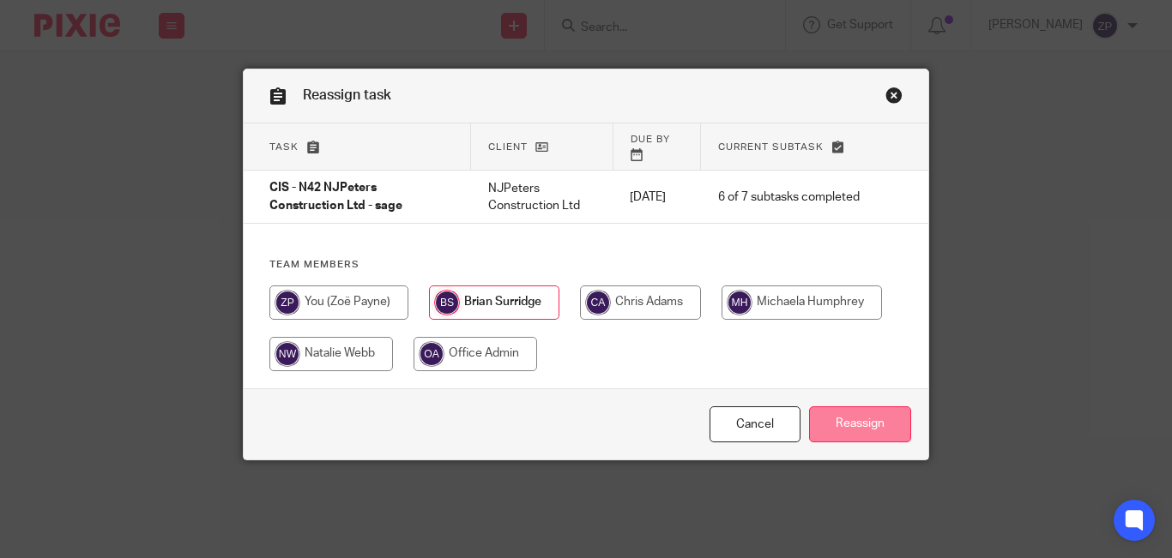
click at [863, 410] on input "Reassign" at bounding box center [860, 425] width 102 height 37
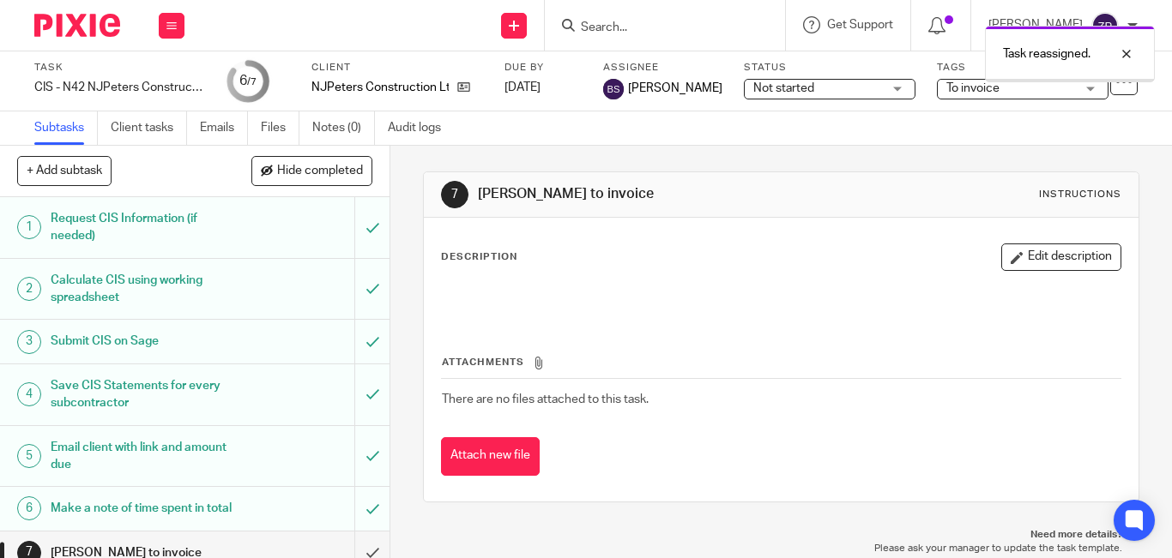
scroll to position [34, 0]
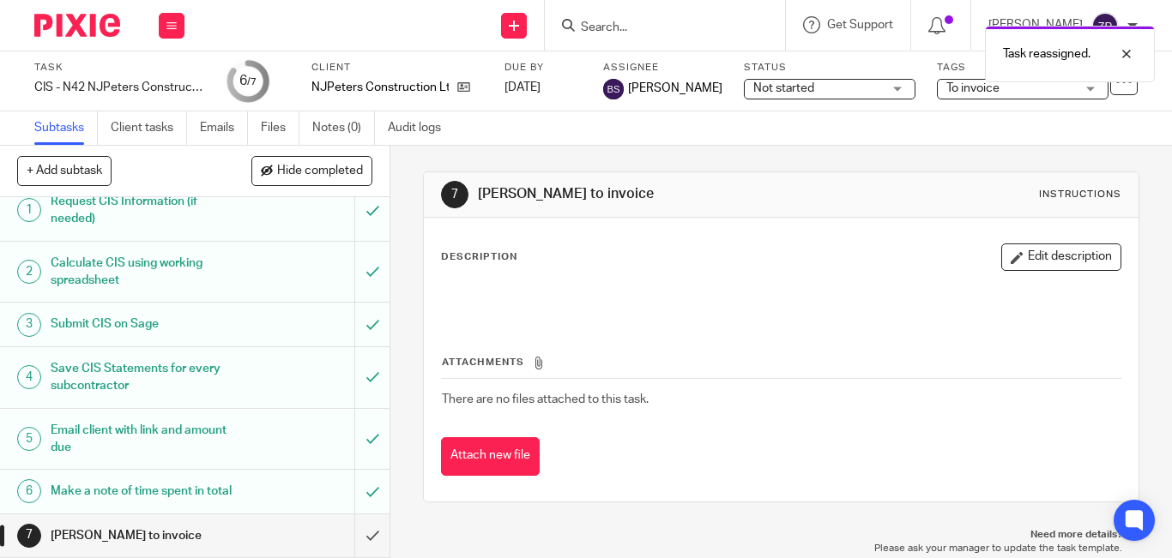
click at [72, 24] on img at bounding box center [77, 25] width 86 height 23
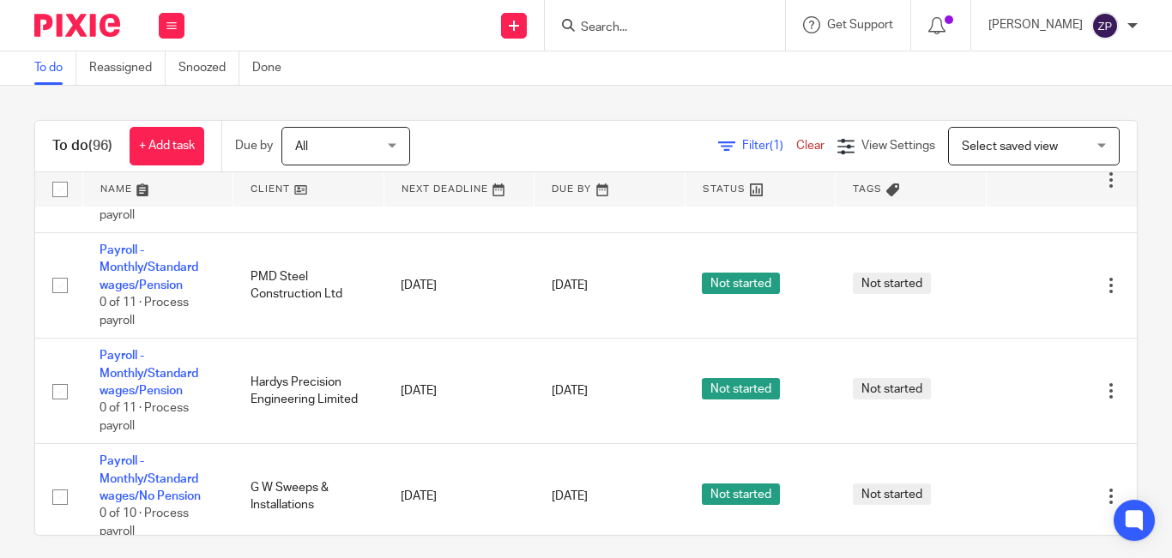
scroll to position [6146, 0]
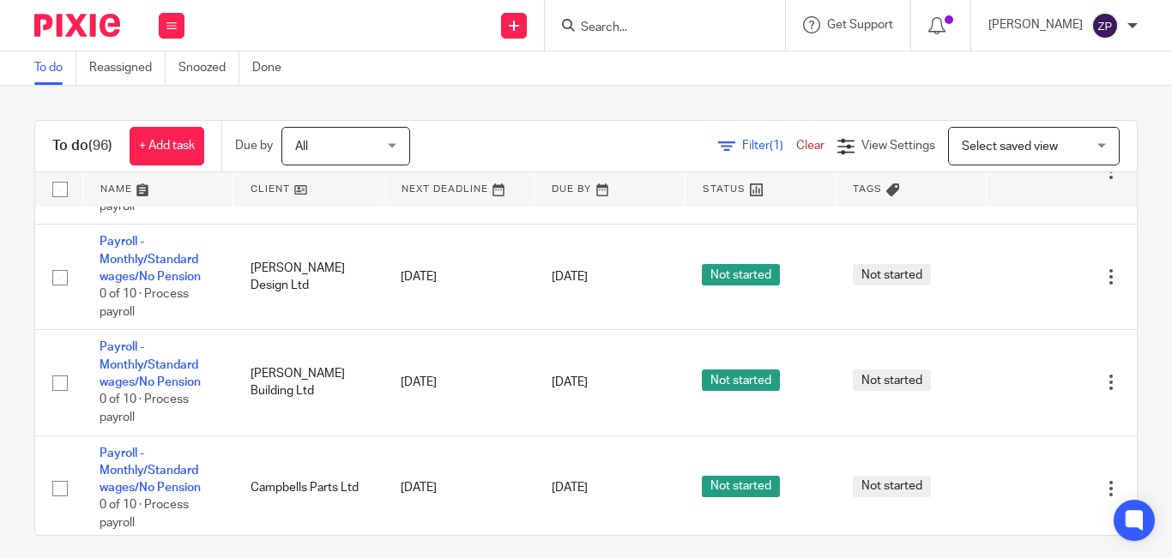
click at [710, 26] on input "Search" at bounding box center [656, 28] width 154 height 15
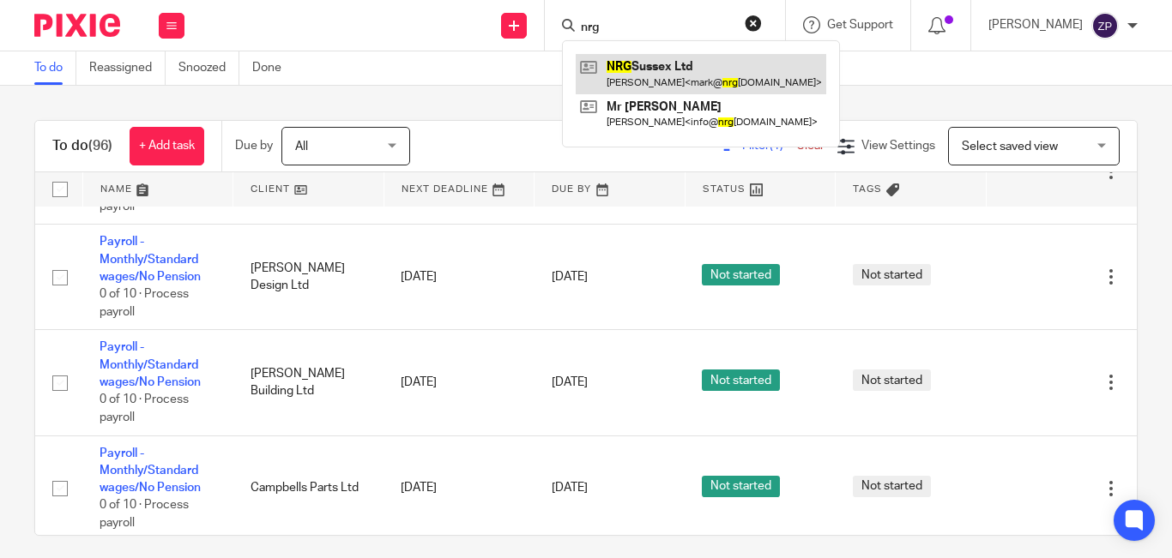
type input "nrg"
click at [694, 69] on link at bounding box center [701, 73] width 250 height 39
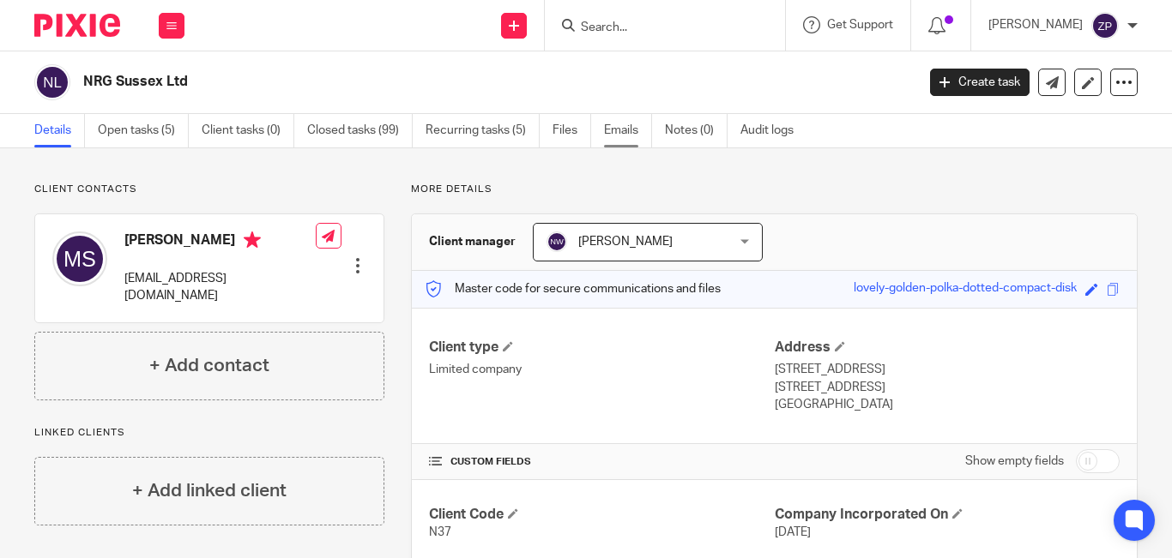
click at [619, 131] on link "Emails" at bounding box center [628, 130] width 48 height 33
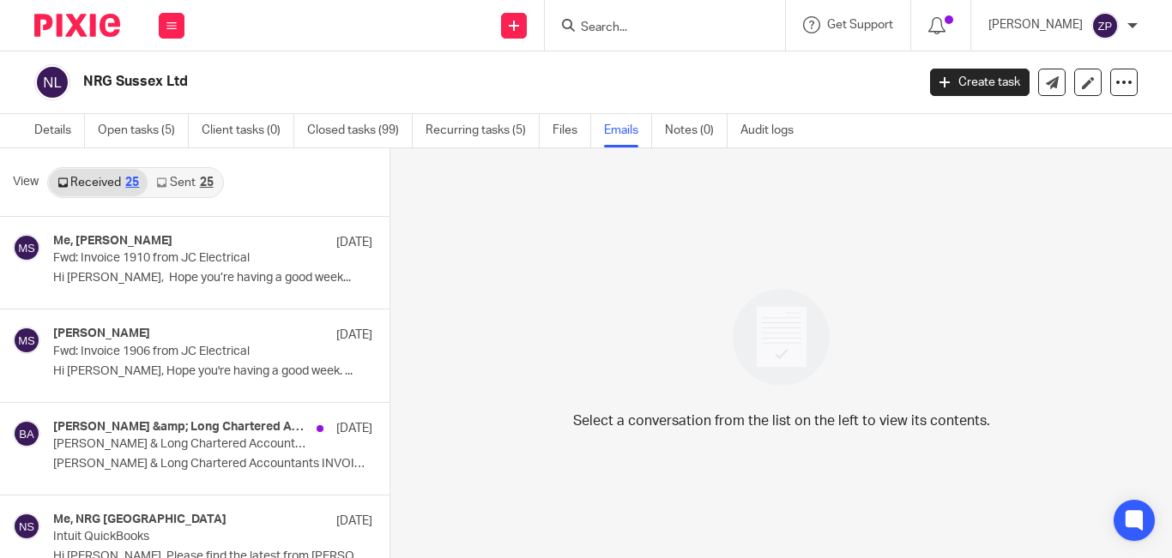
click at [114, 181] on link "Received 25" at bounding box center [98, 182] width 99 height 27
click at [189, 175] on link "Sent 25" at bounding box center [185, 182] width 74 height 27
